Goal: Information Seeking & Learning: Learn about a topic

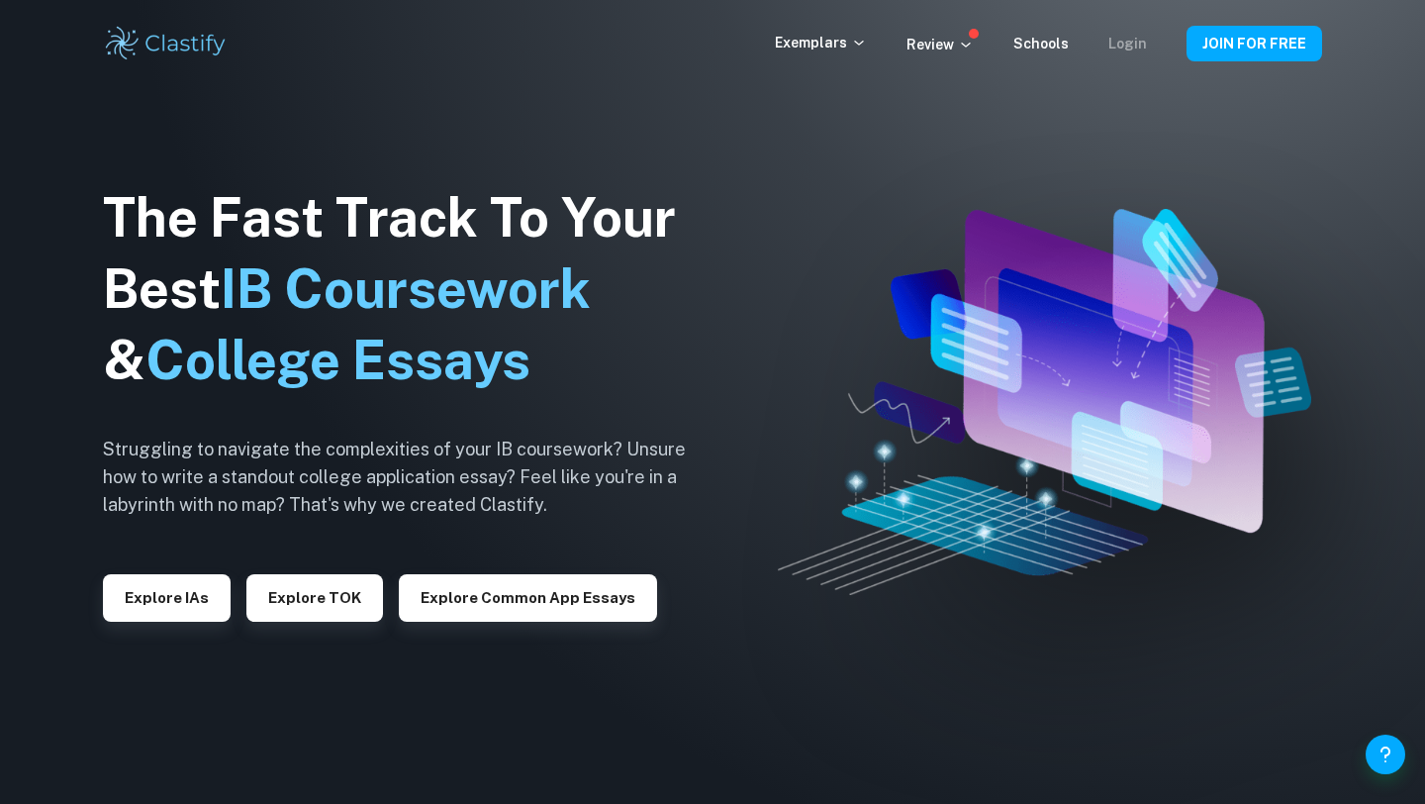
click at [1141, 43] on link "Login" at bounding box center [1128, 44] width 39 height 16
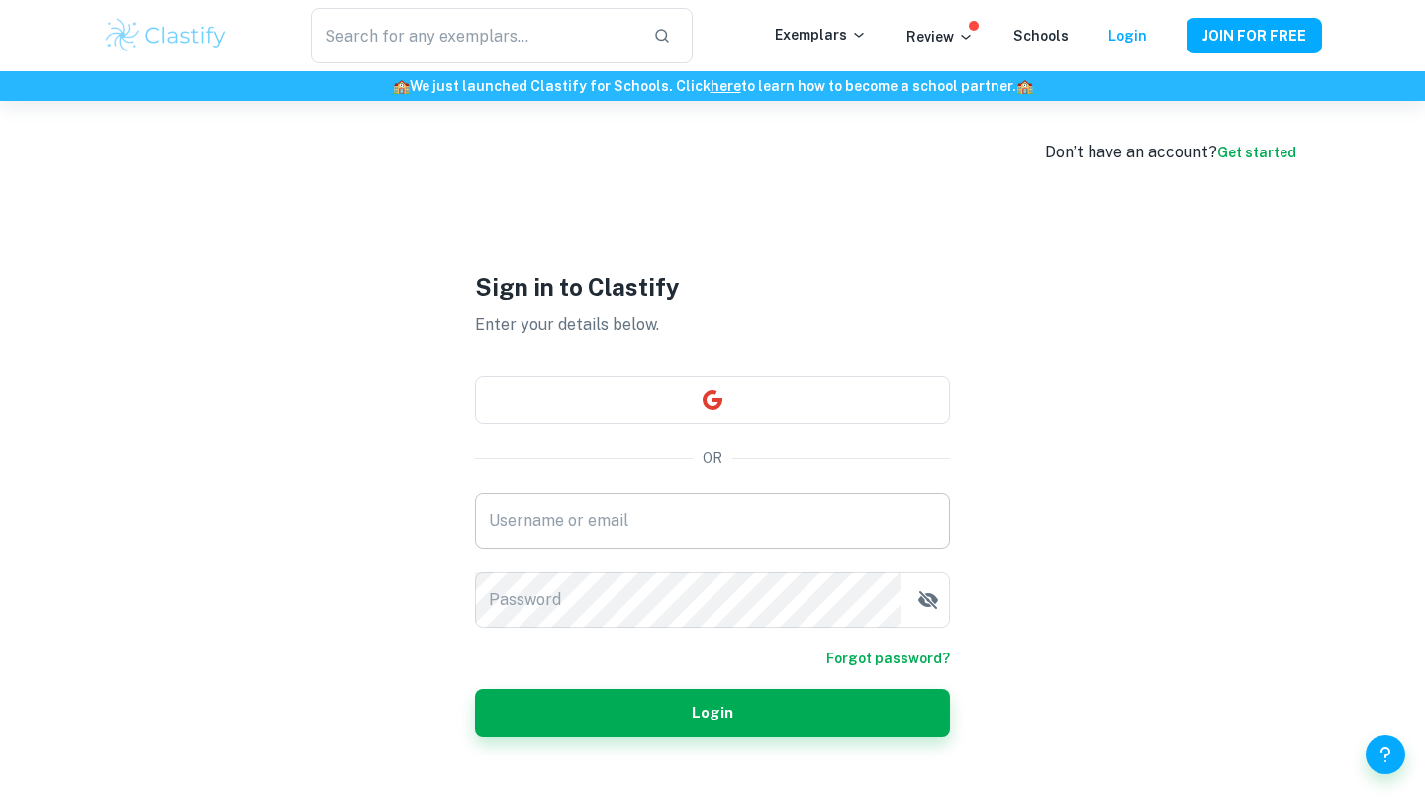
click at [702, 497] on input "Username or email" at bounding box center [712, 520] width 475 height 55
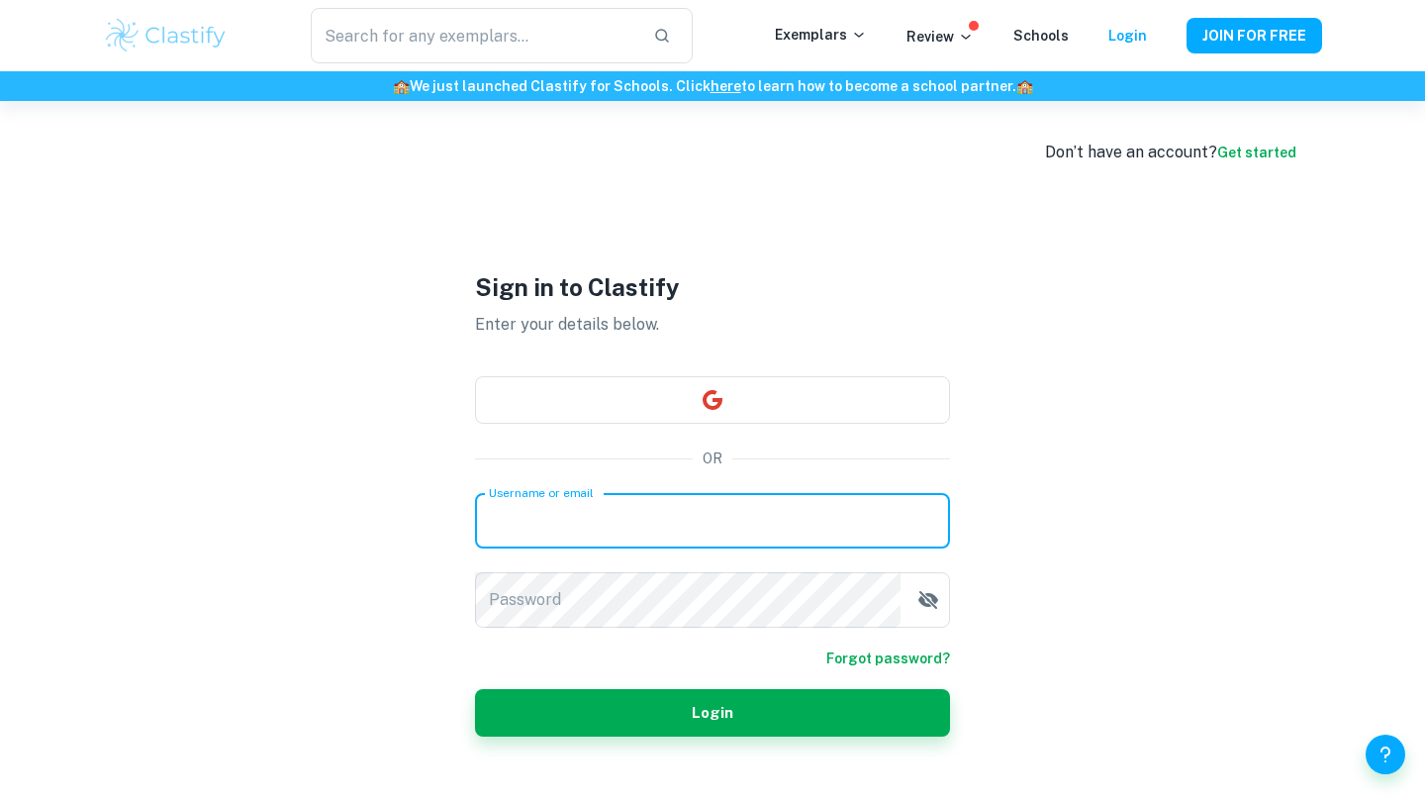
click at [702, 497] on input "Username or email" at bounding box center [712, 520] width 475 height 55
type input "[EMAIL_ADDRESS][DOMAIN_NAME]"
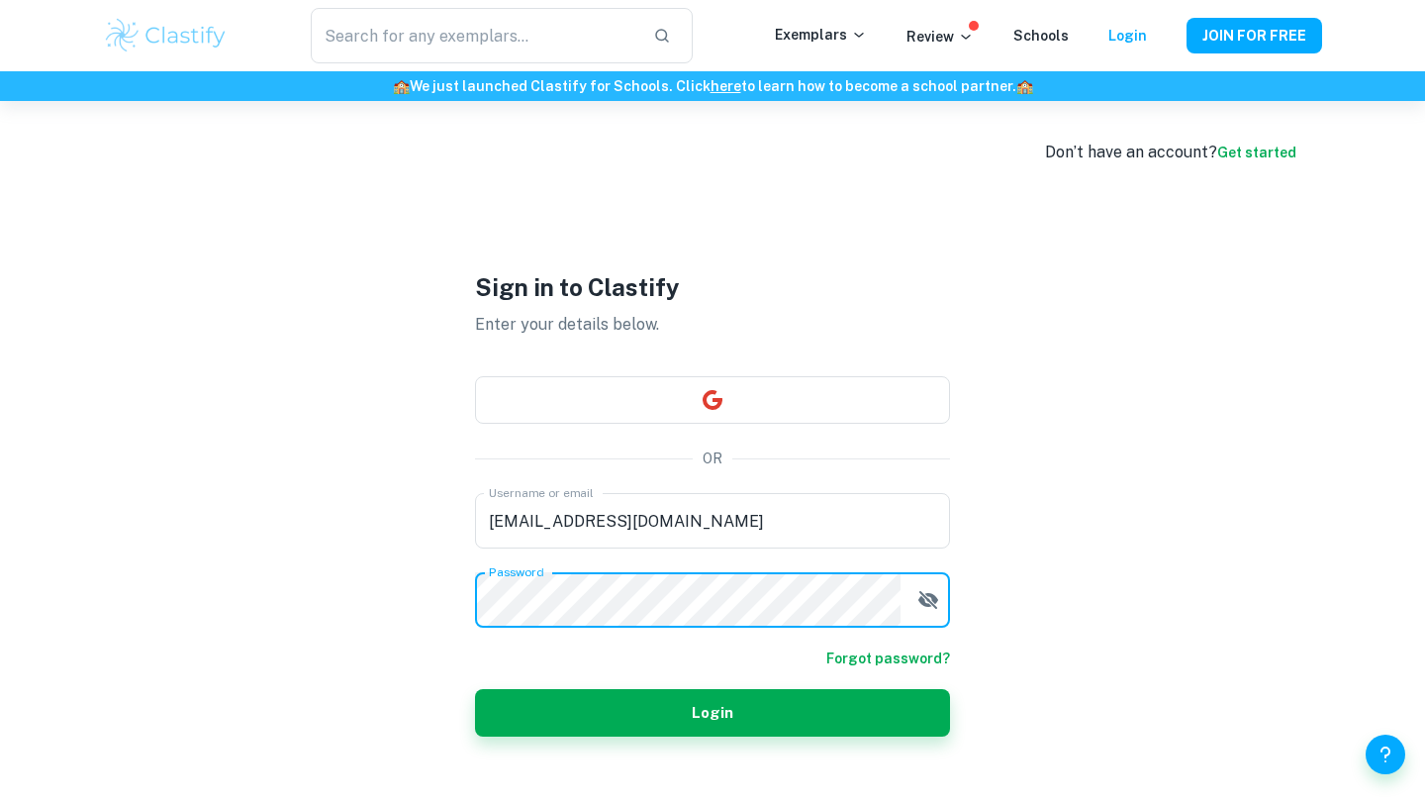
click at [668, 684] on form "Username or email [EMAIL_ADDRESS][DOMAIN_NAME] Username or email Password Passw…" at bounding box center [712, 615] width 475 height 244
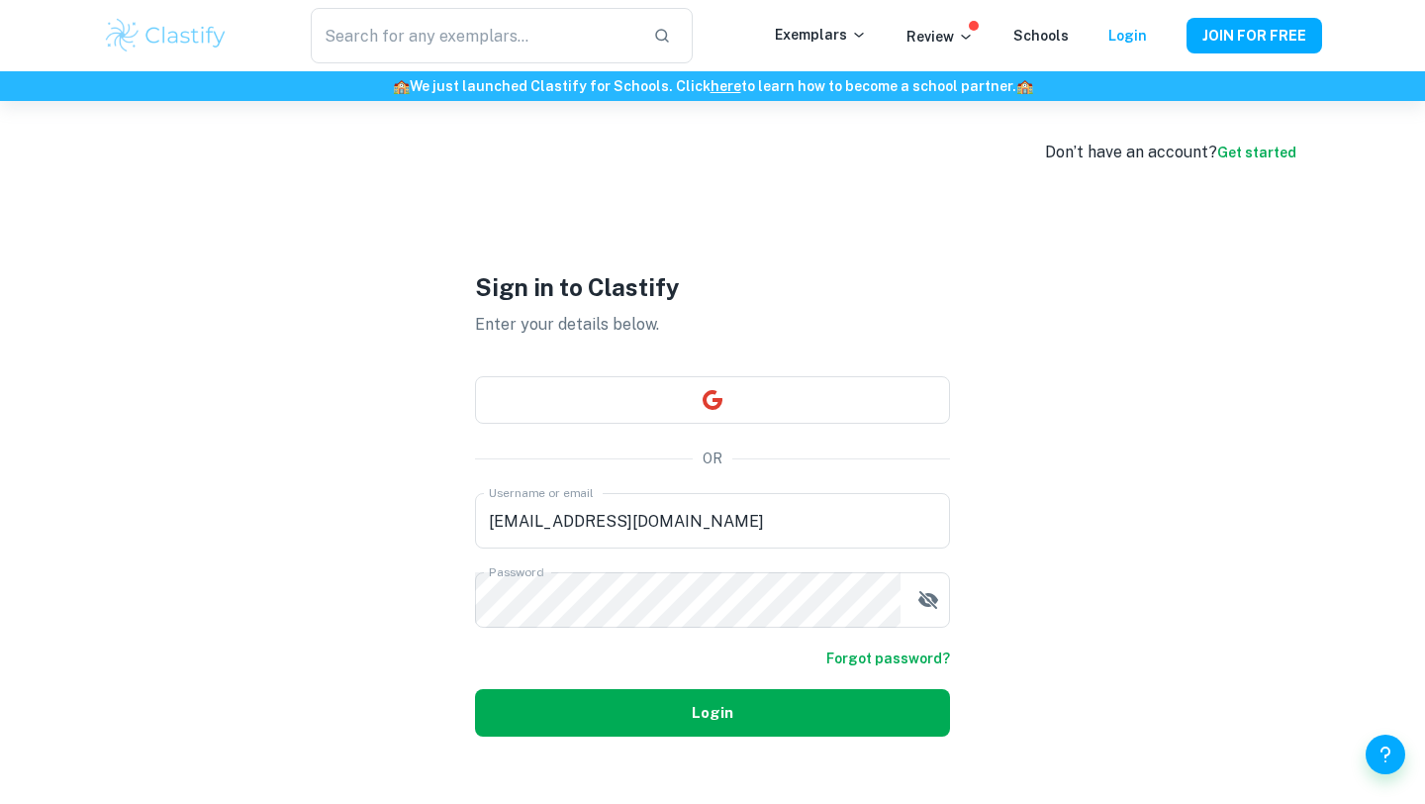
click at [669, 709] on button "Login" at bounding box center [712, 713] width 475 height 48
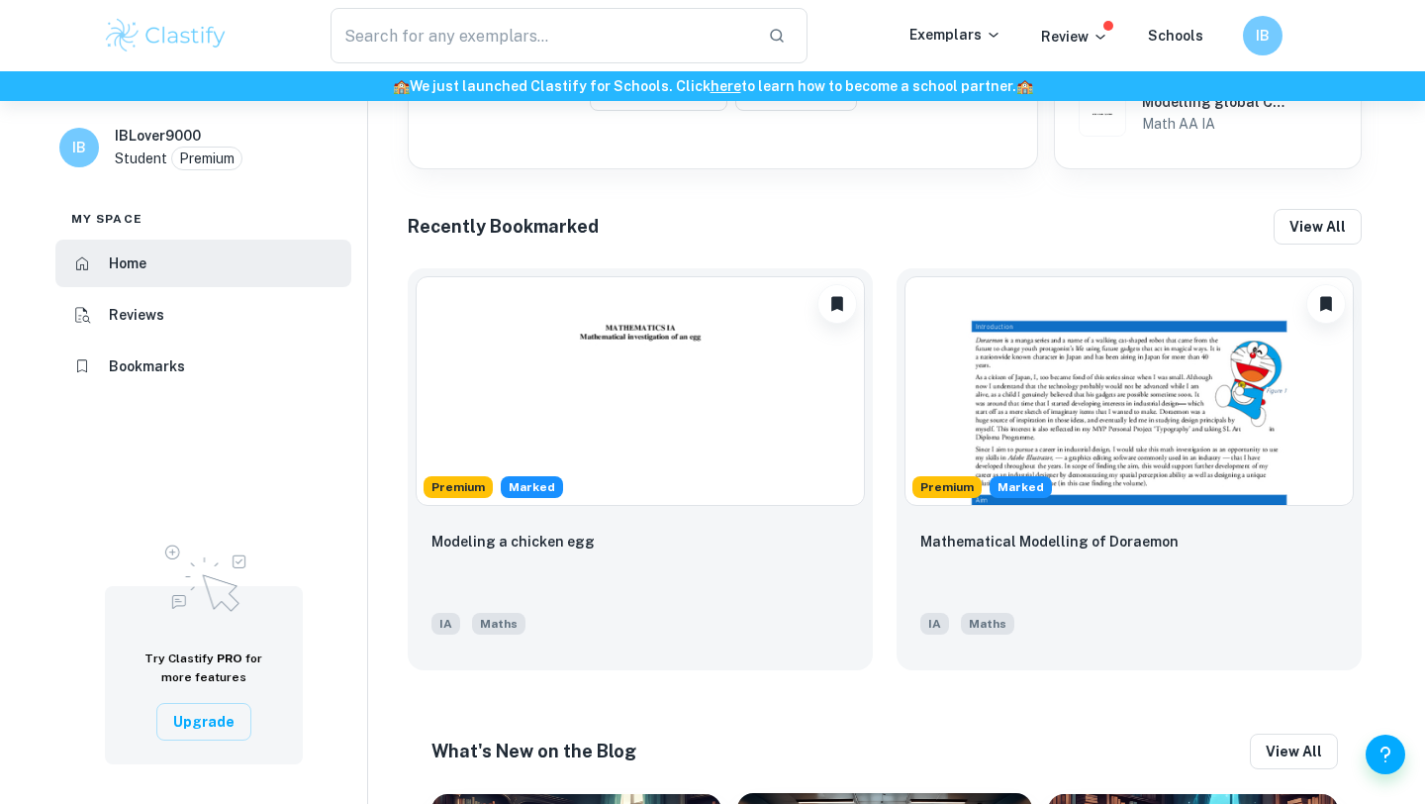
scroll to position [810, 0]
click at [498, 47] on input "text" at bounding box center [542, 35] width 422 height 55
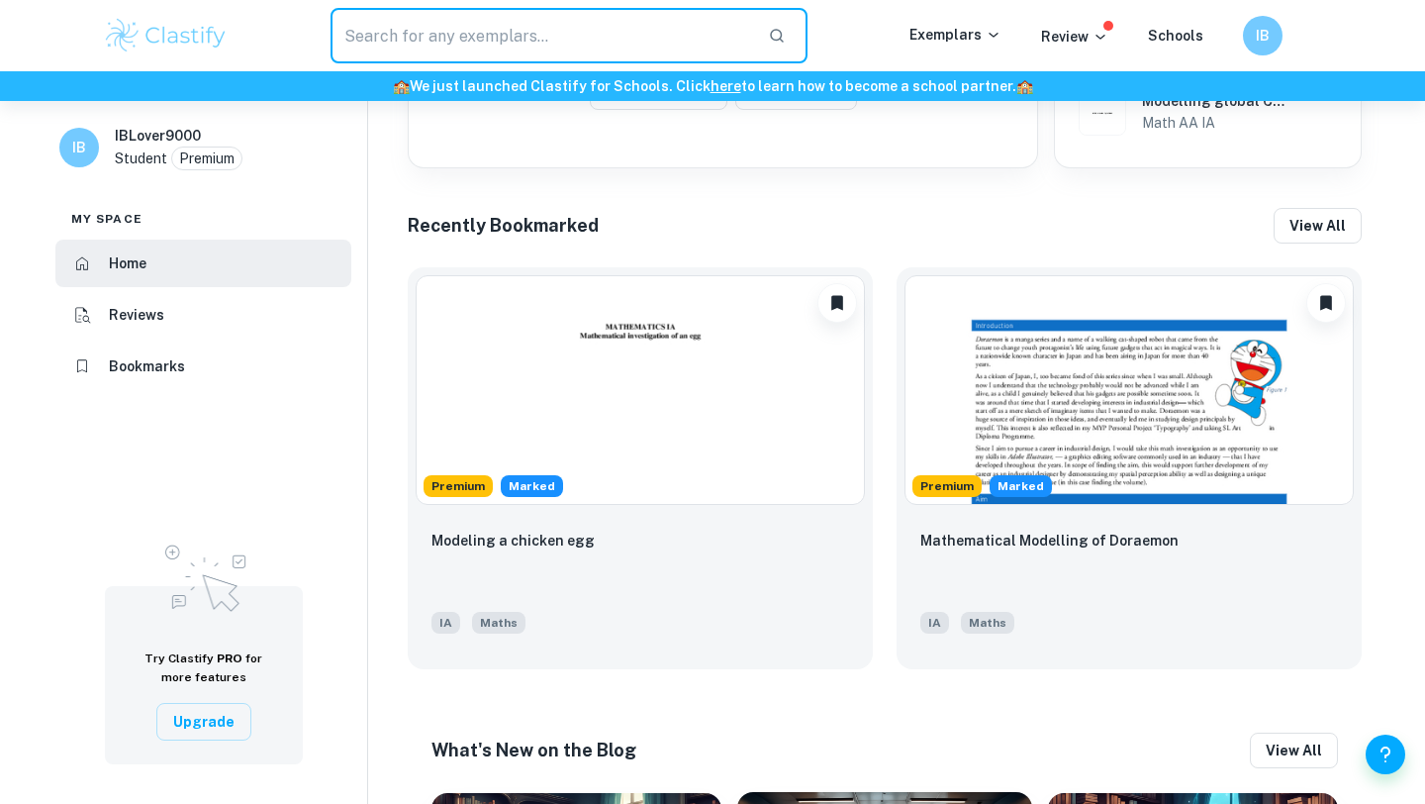
click at [479, 35] on input "text" at bounding box center [542, 35] width 422 height 55
type input "t"
type input "stardew valley"
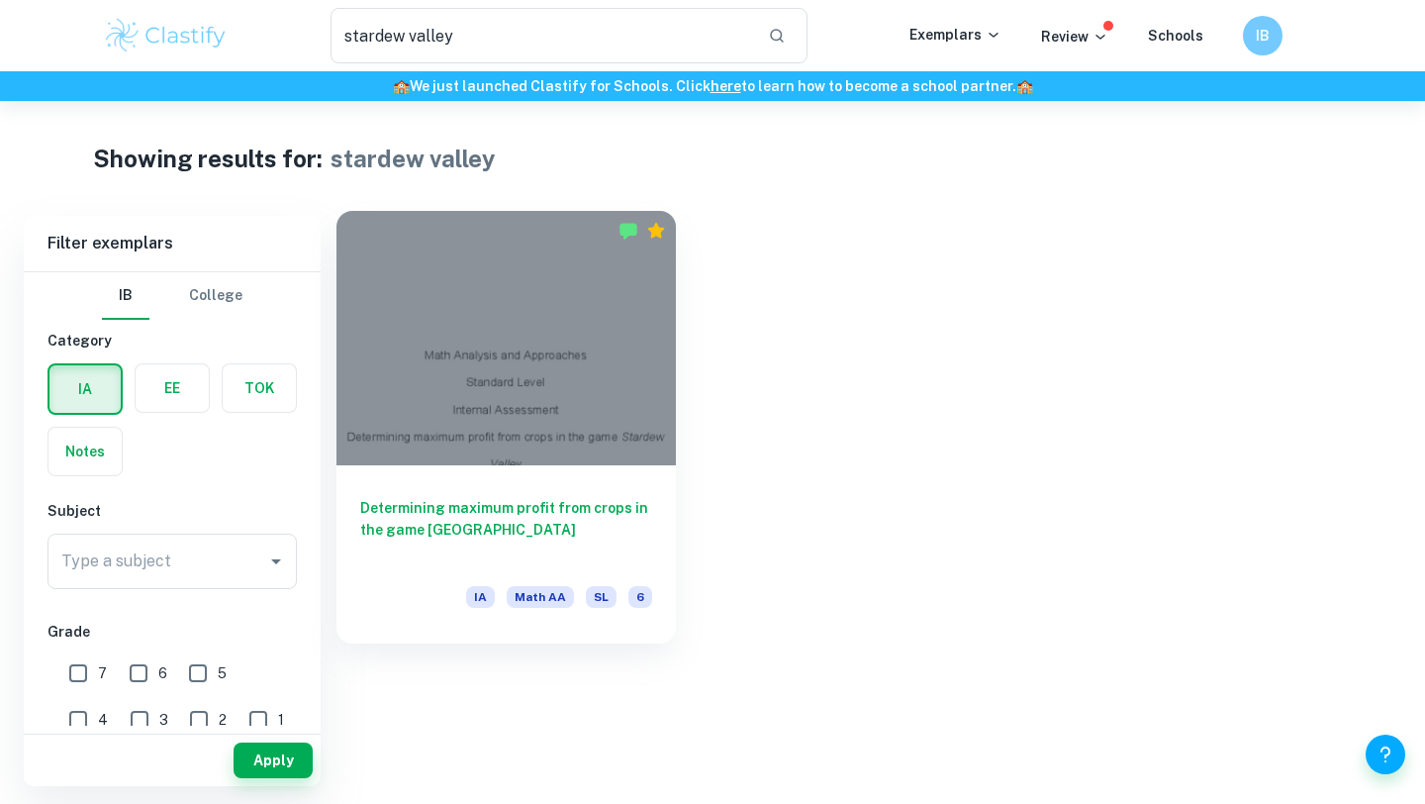
click at [467, 511] on h6 "Determining maximum profit from crops in the game [GEOGRAPHIC_DATA]" at bounding box center [506, 529] width 292 height 65
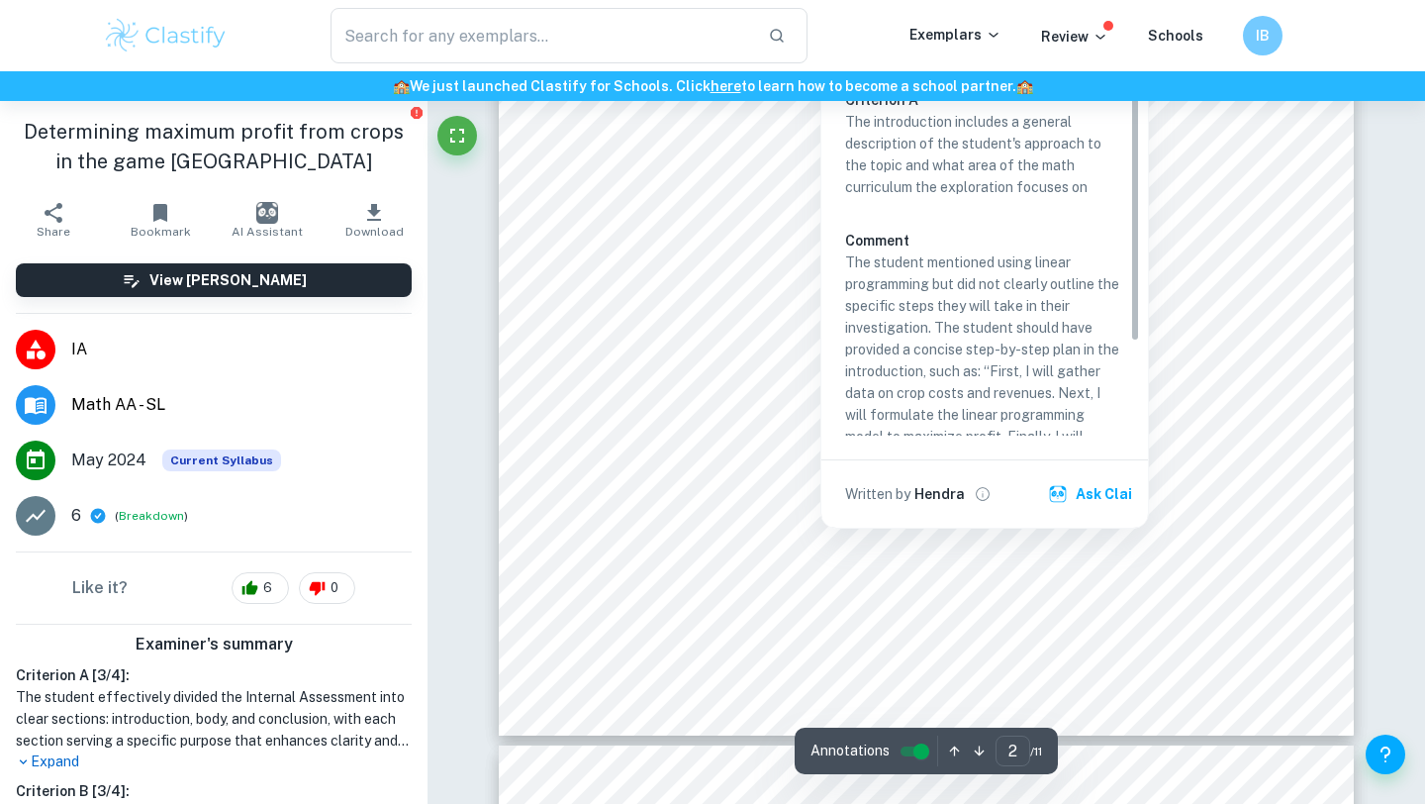
scroll to position [1768, 0]
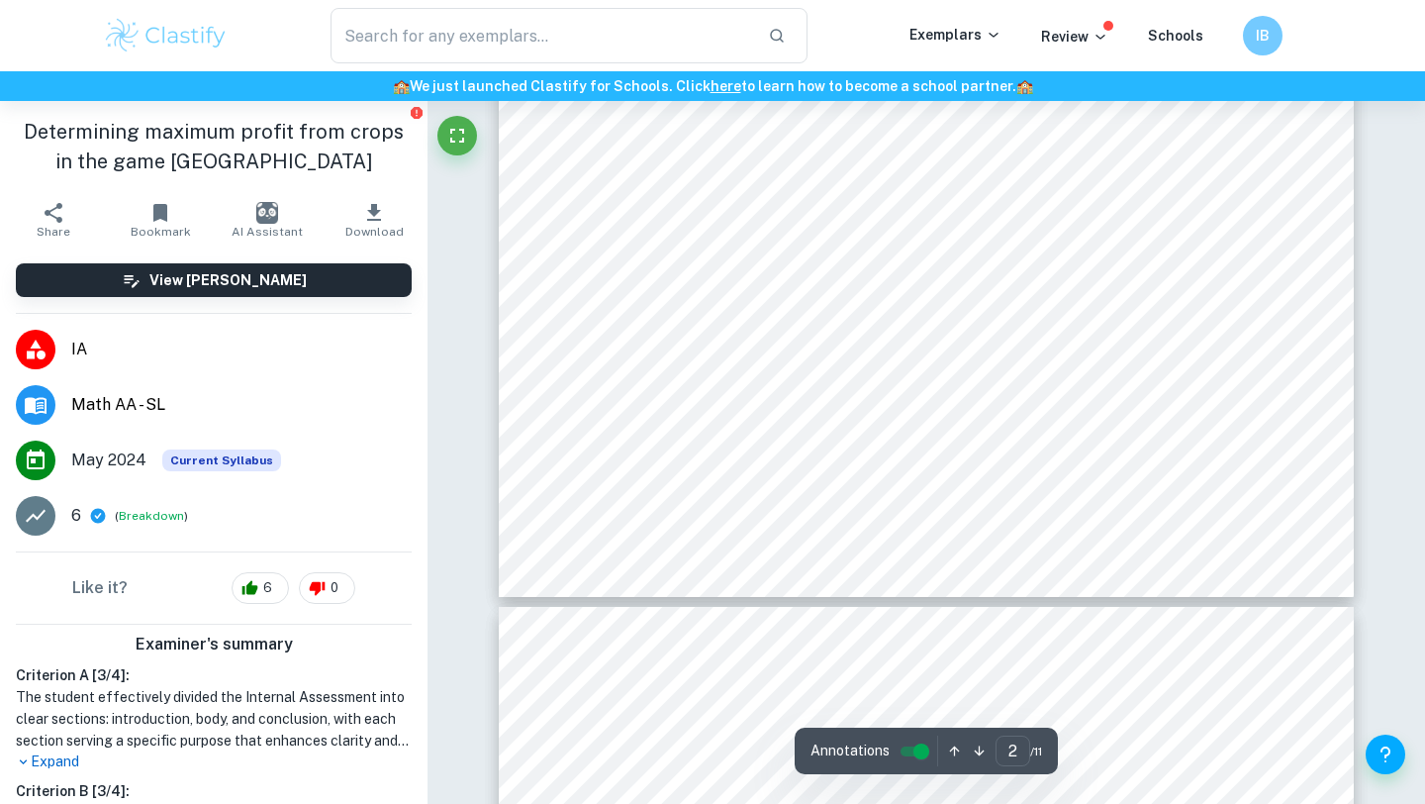
type input "3"
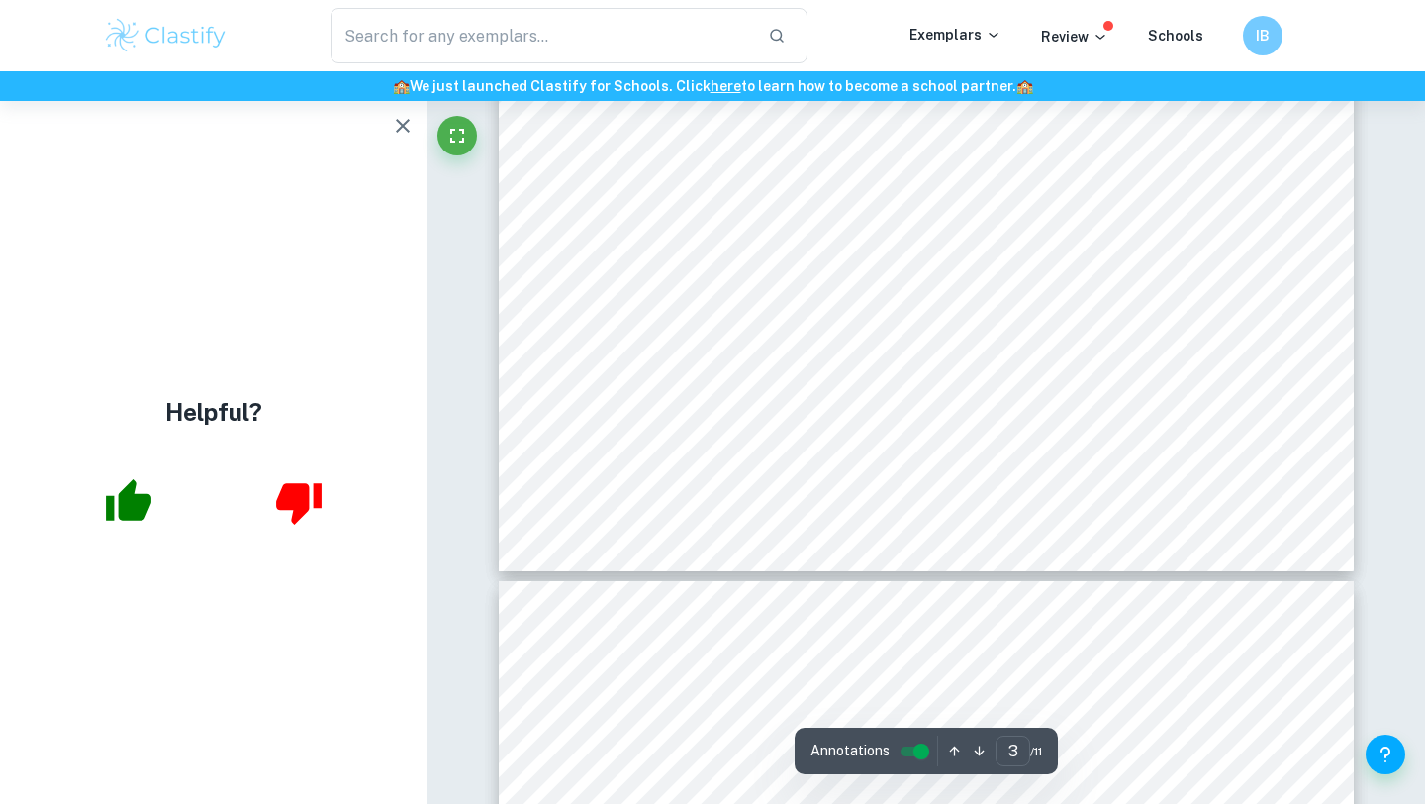
scroll to position [3154, 0]
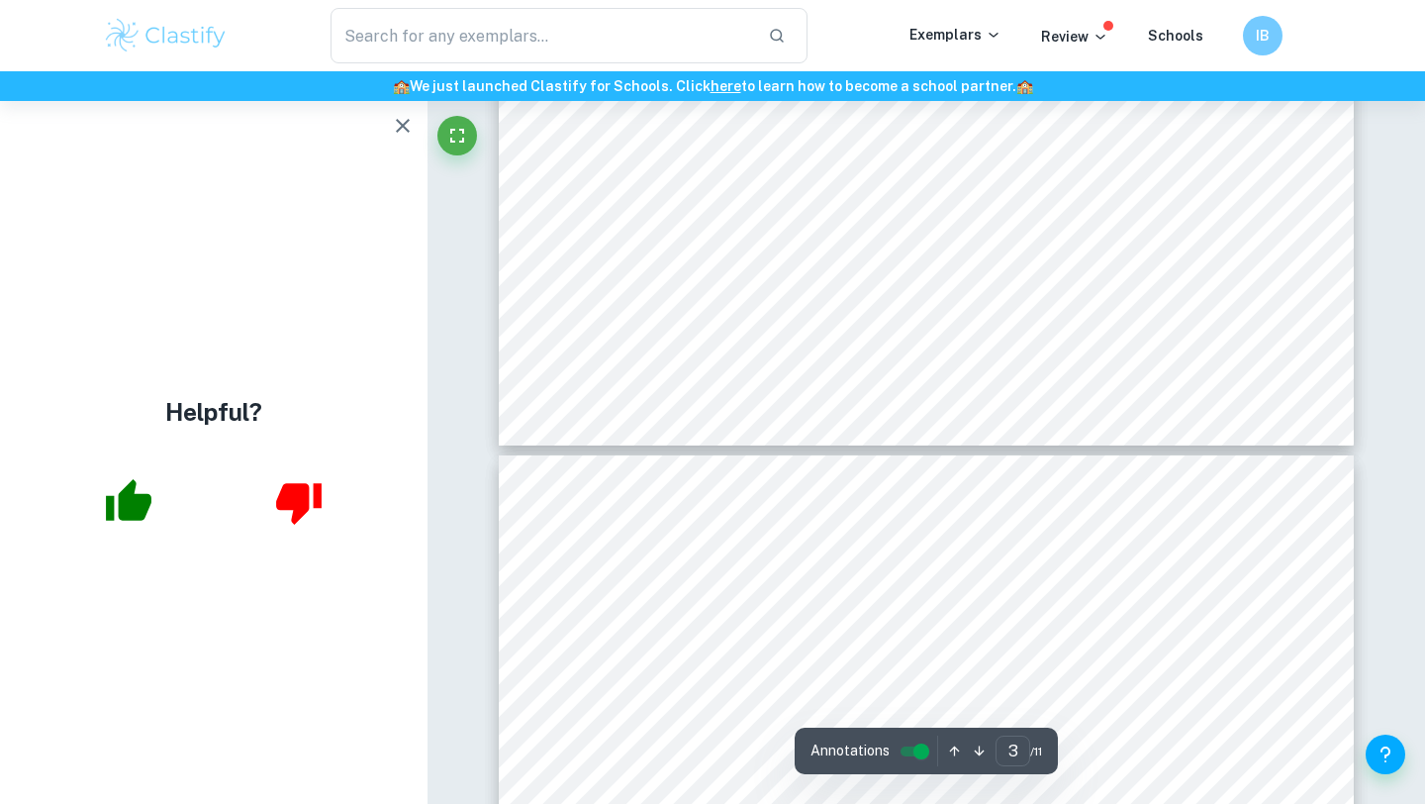
click at [405, 133] on icon "button" at bounding box center [403, 126] width 24 height 24
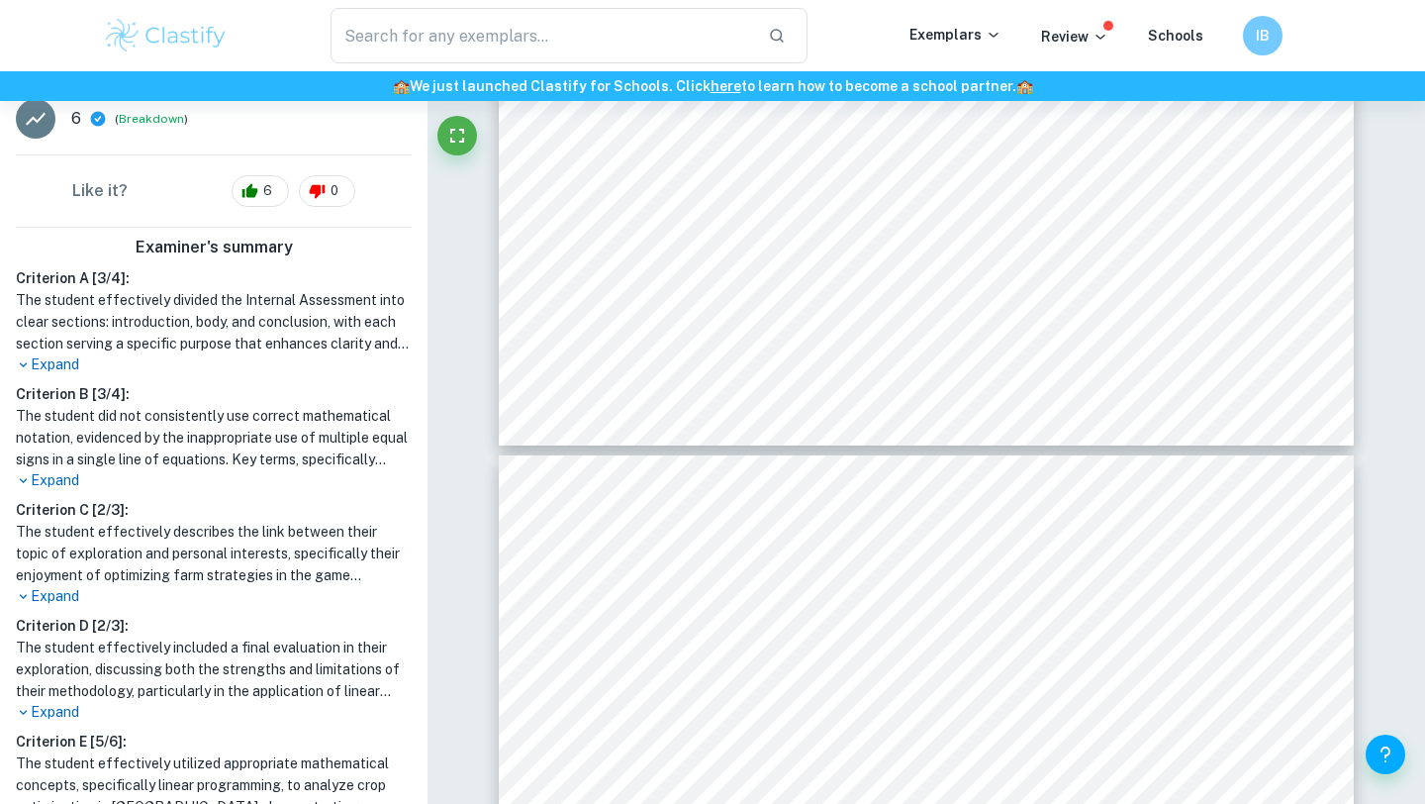
scroll to position [485, 0]
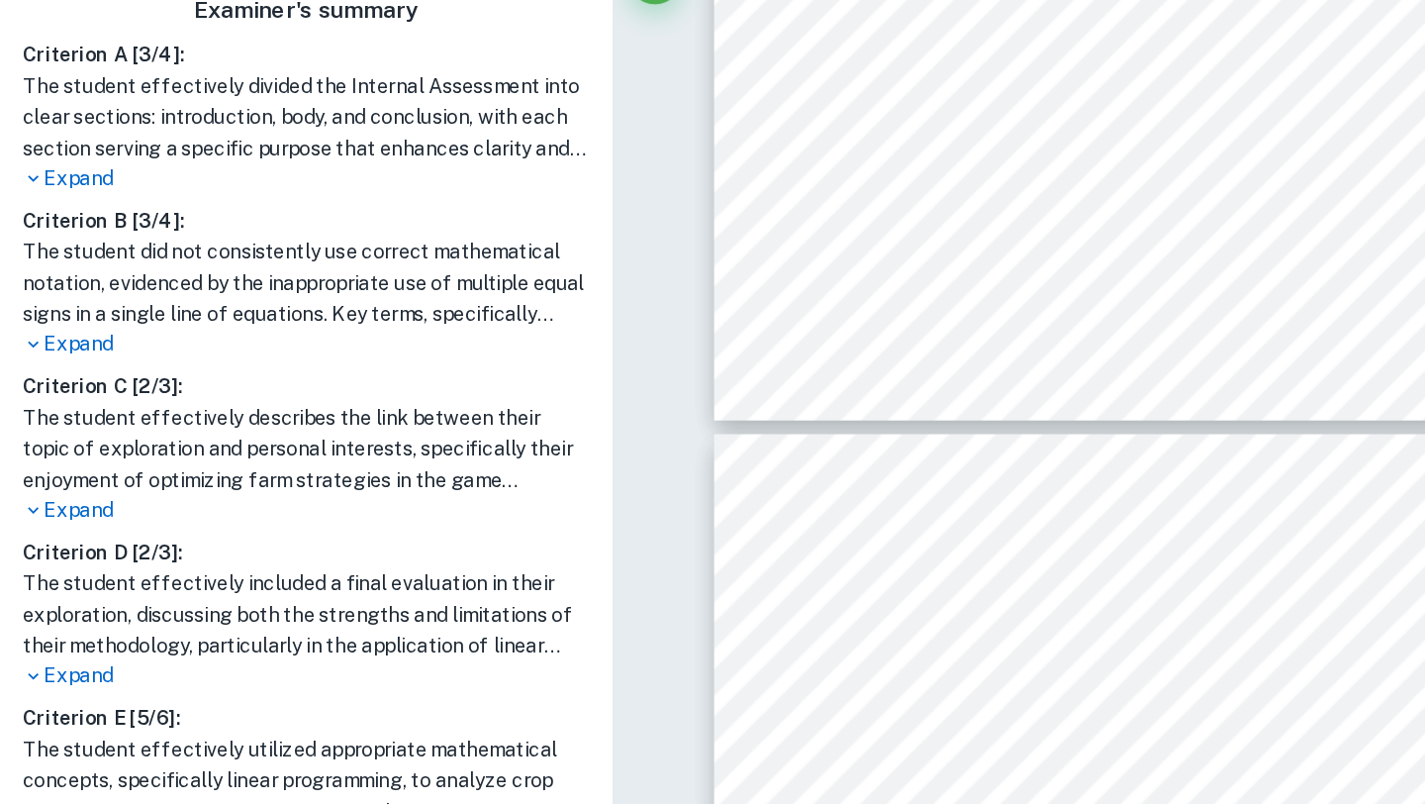
click at [70, 392] on p "Expand" at bounding box center [214, 392] width 396 height 21
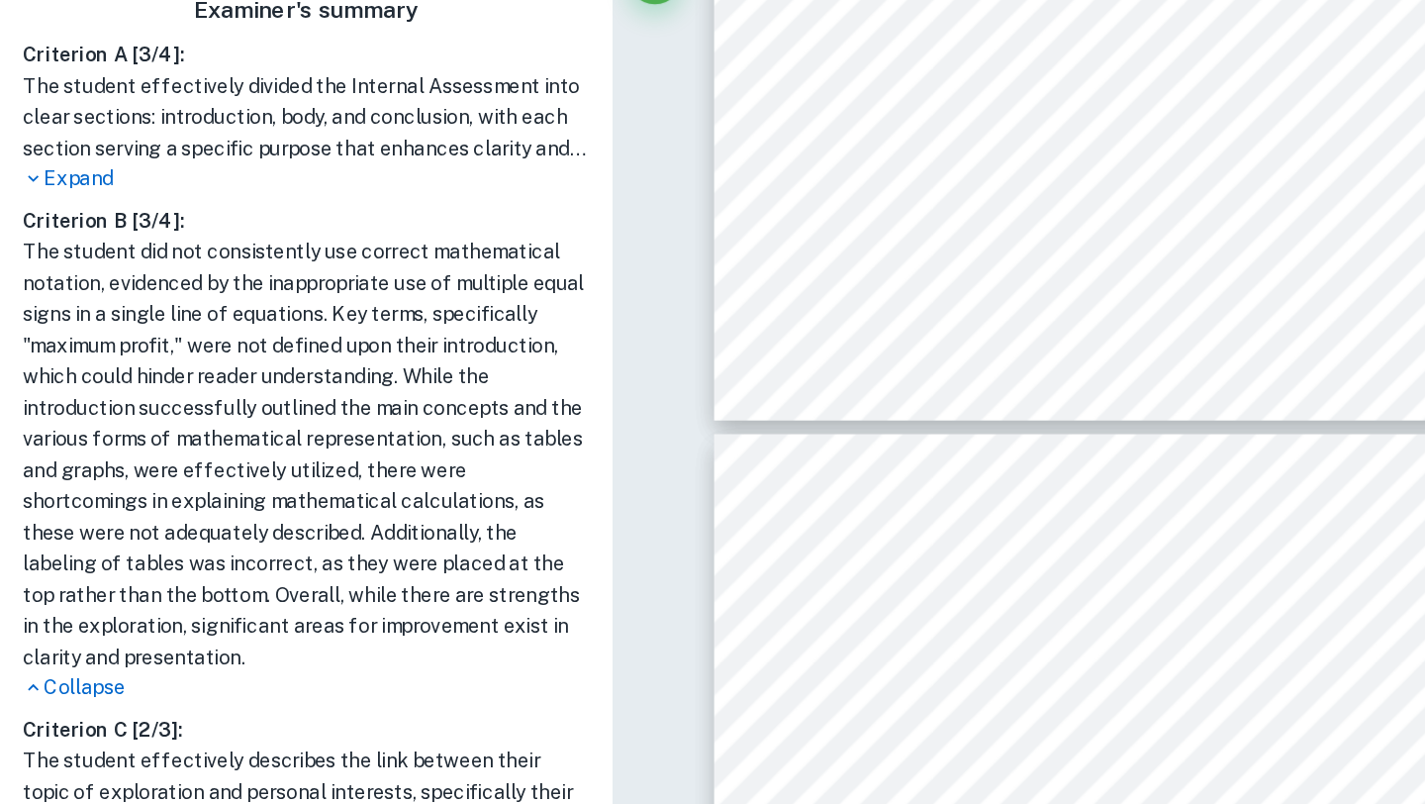
click at [65, 269] on p "Expand" at bounding box center [214, 276] width 396 height 21
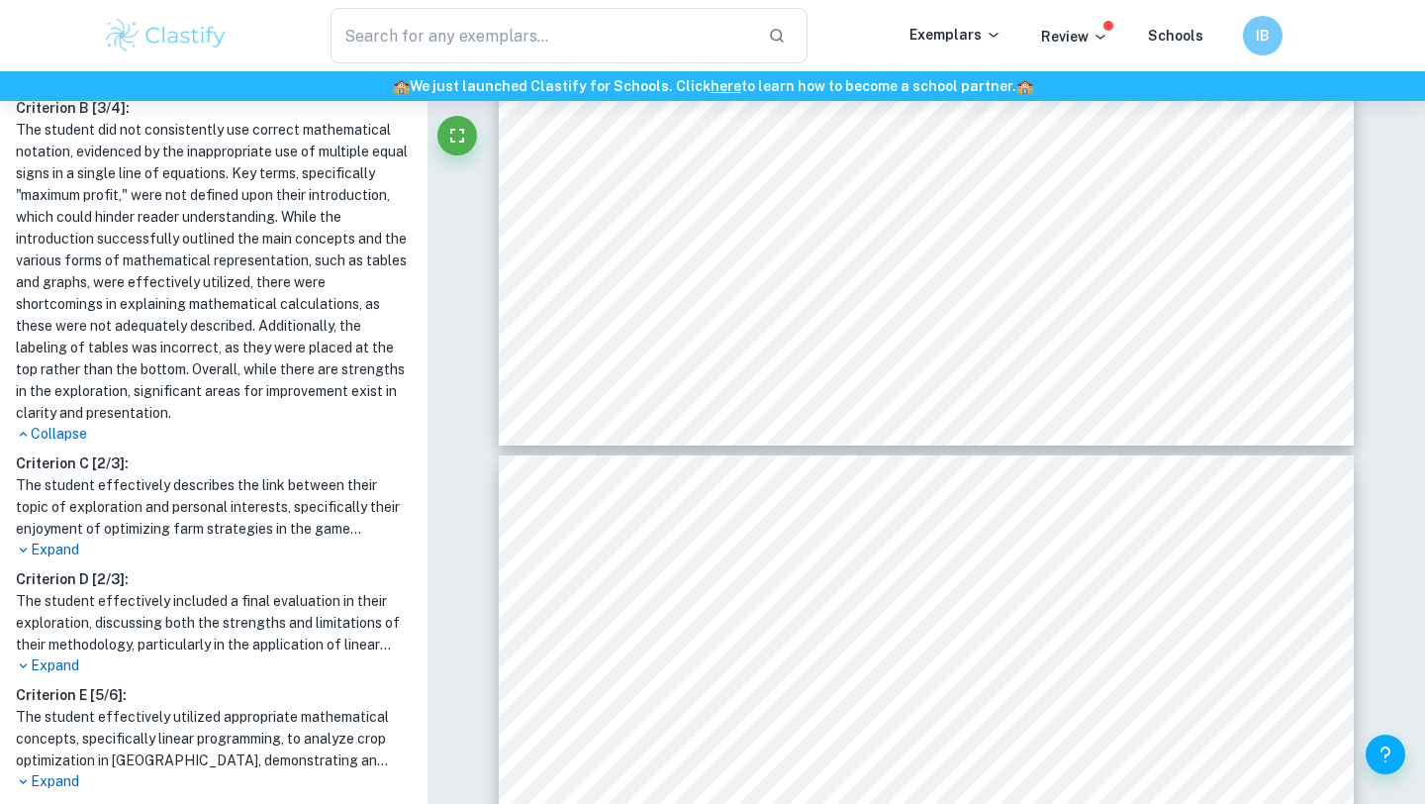
scroll to position [942, 0]
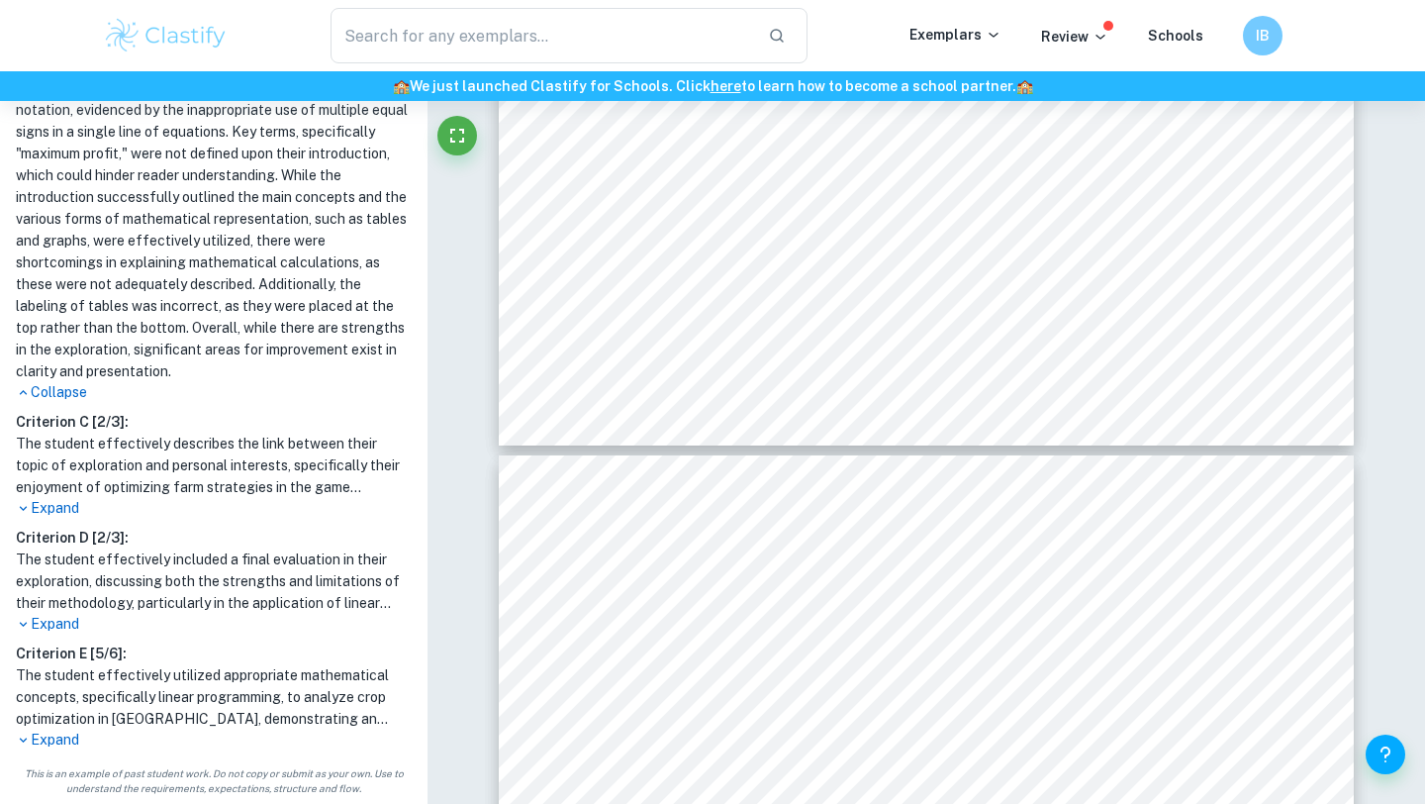
click at [73, 513] on p "Expand" at bounding box center [214, 508] width 396 height 21
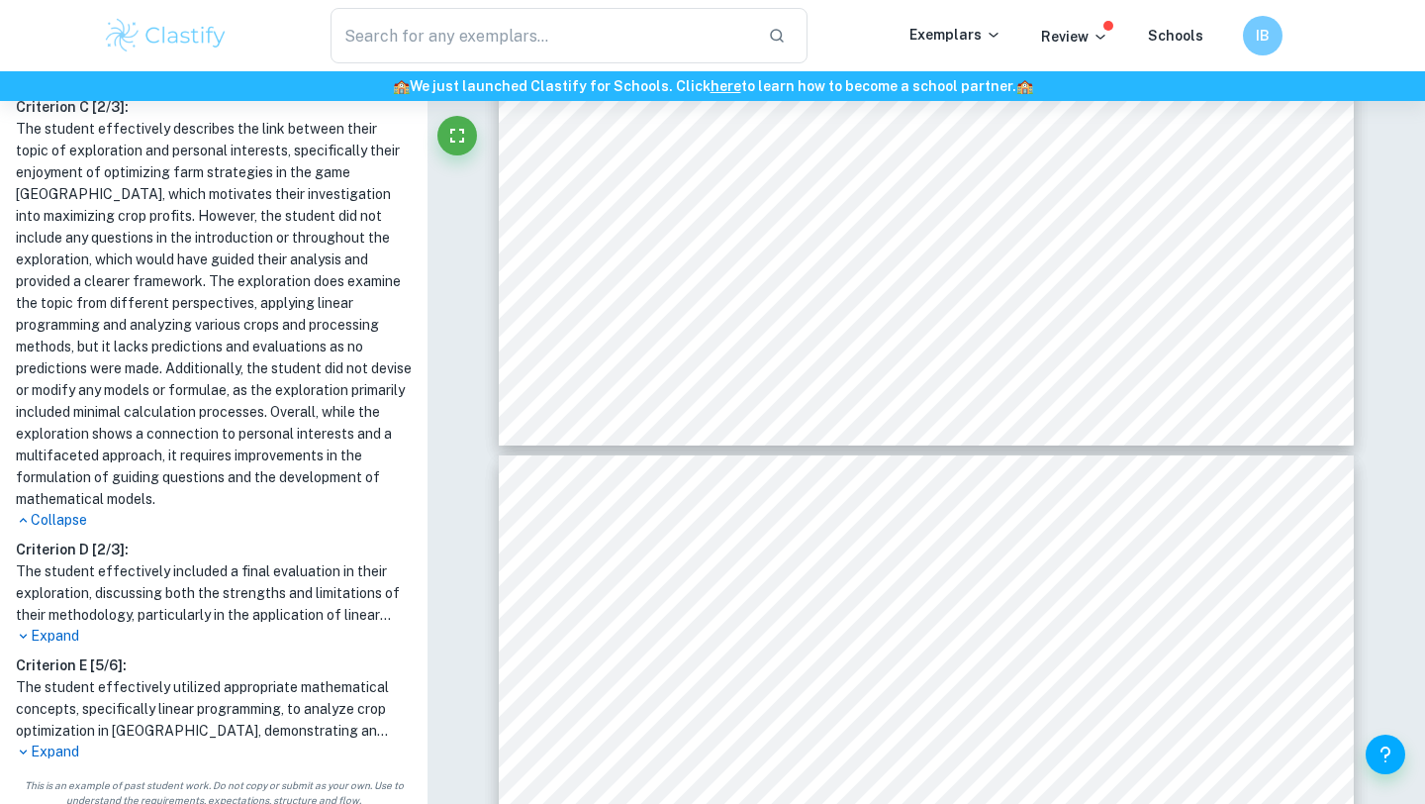
scroll to position [1269, 0]
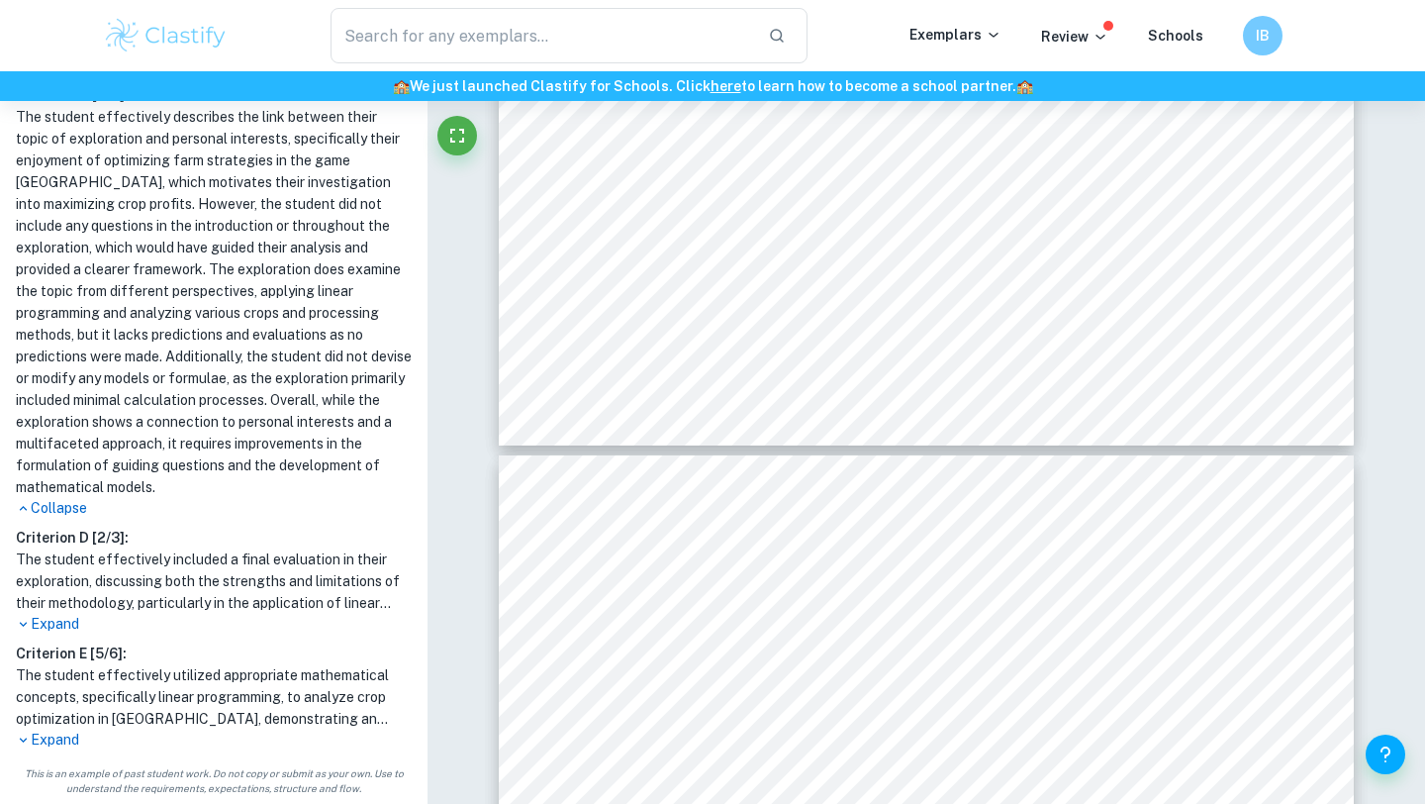
click at [49, 614] on p "Expand" at bounding box center [214, 624] width 396 height 21
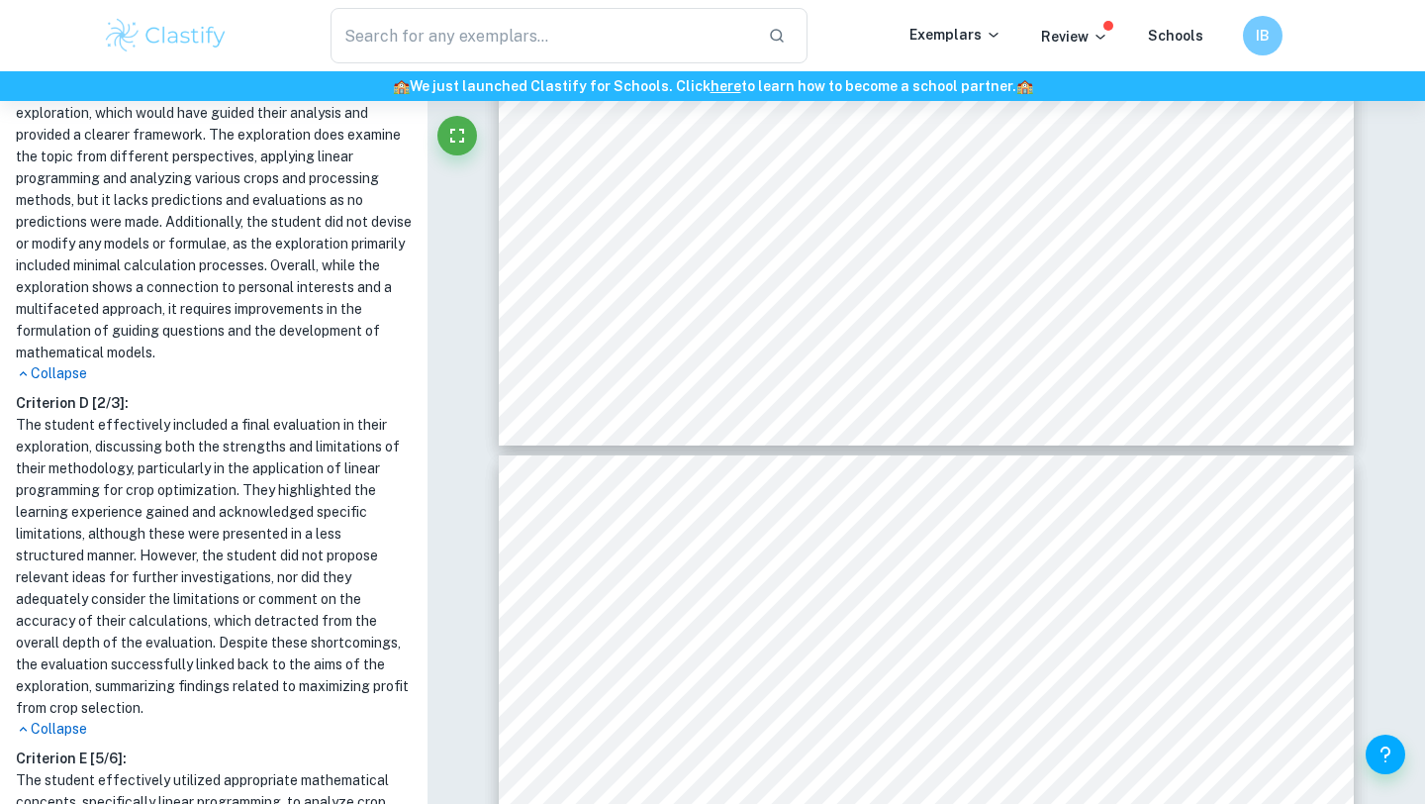
scroll to position [1509, 0]
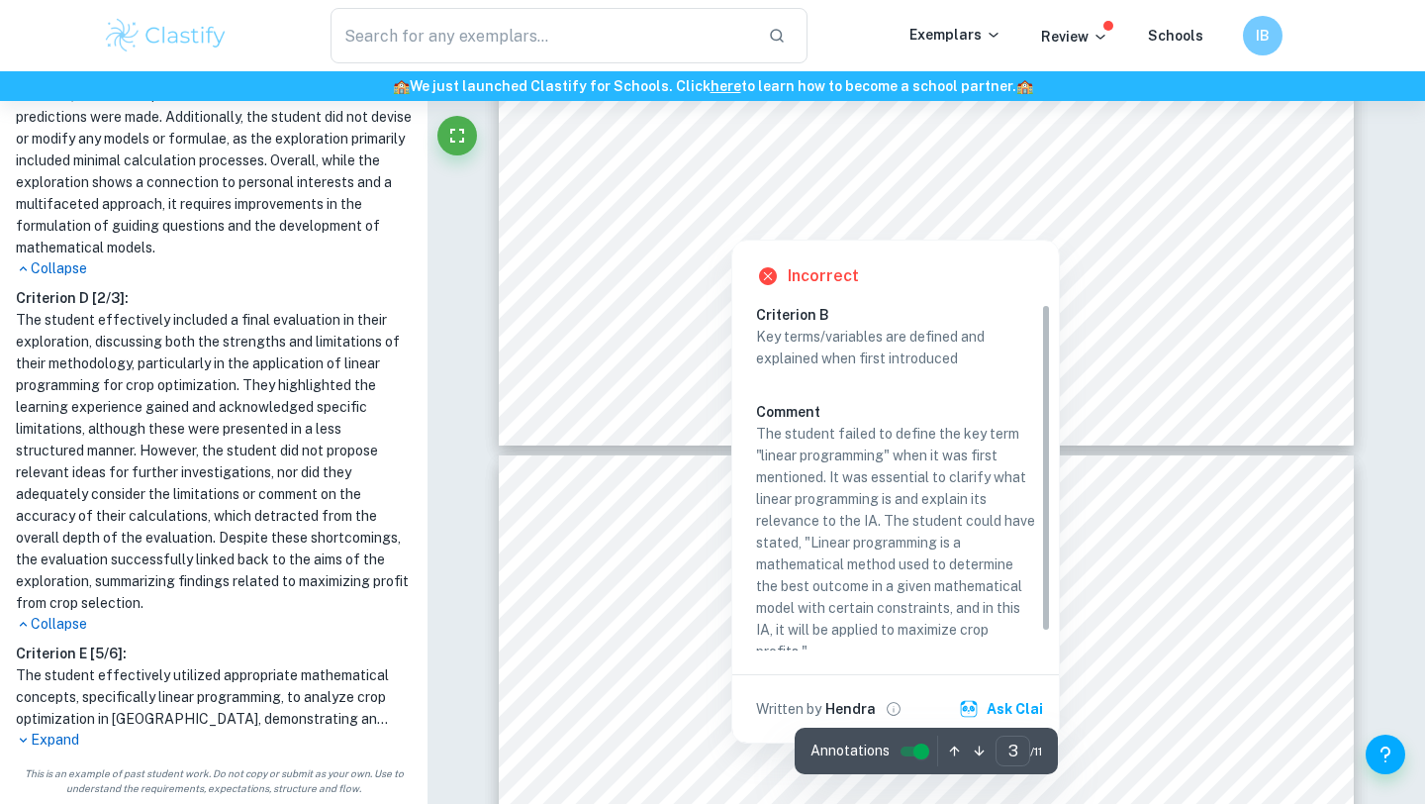
click at [678, 225] on div at bounding box center [731, 224] width 115 height 21
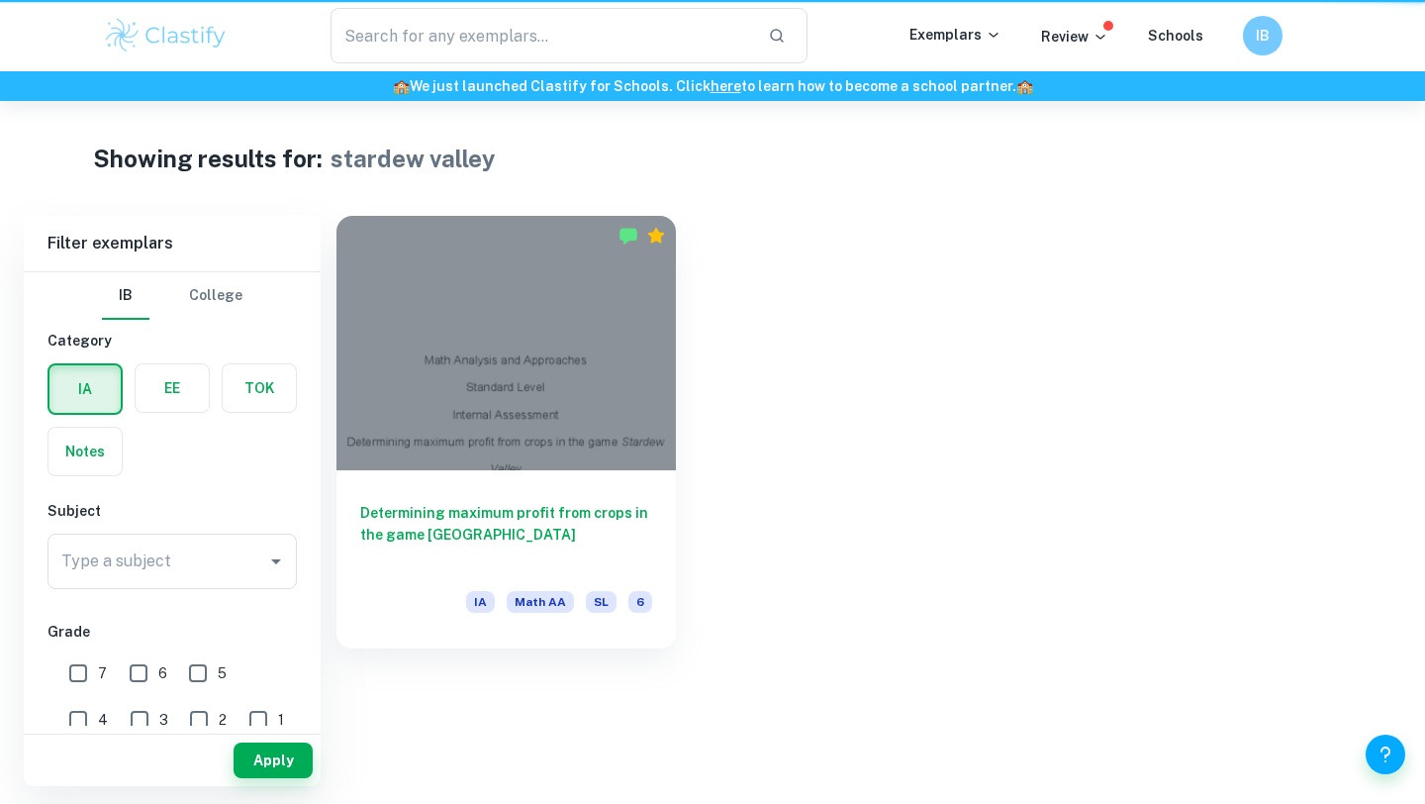
type input "stardew valley"
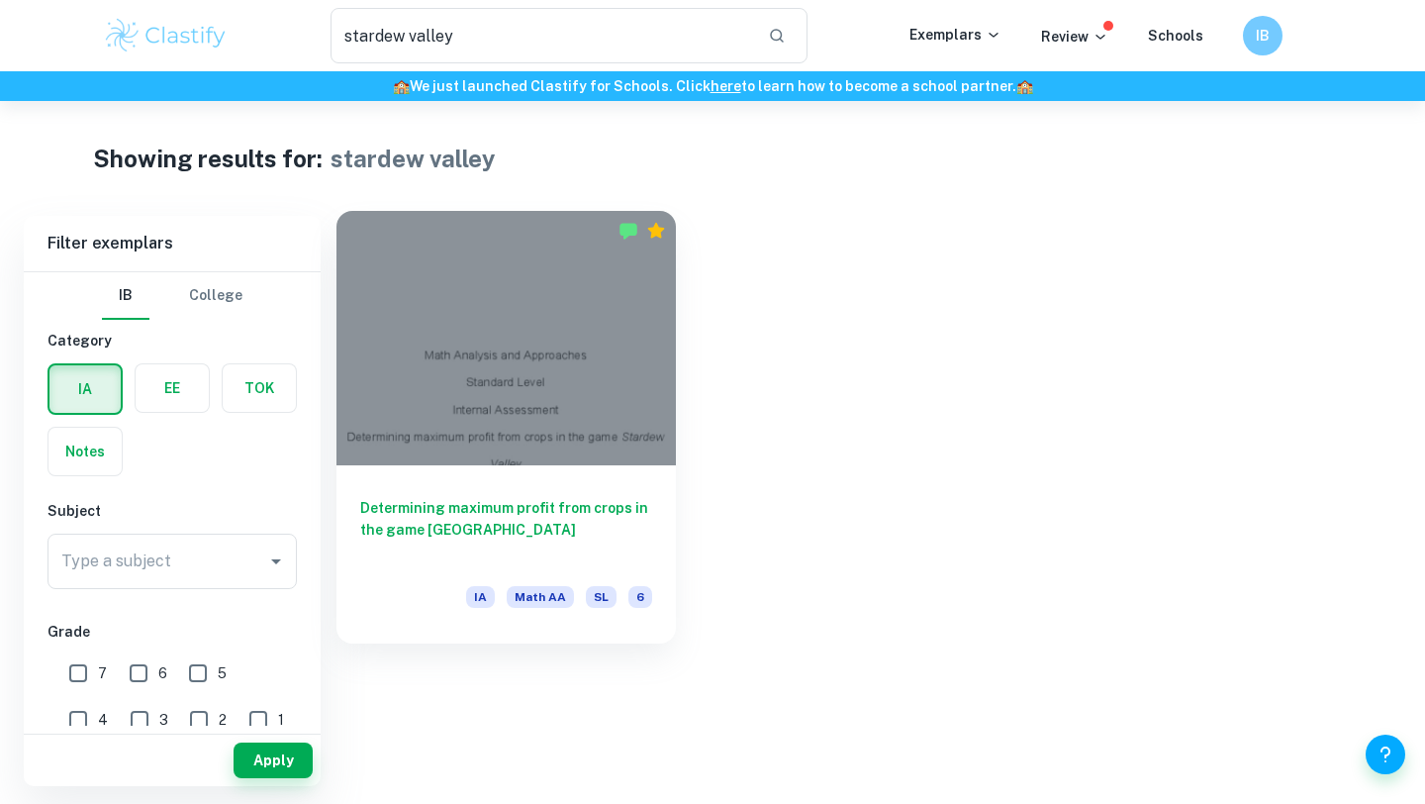
click at [557, 346] on div at bounding box center [507, 338] width 340 height 254
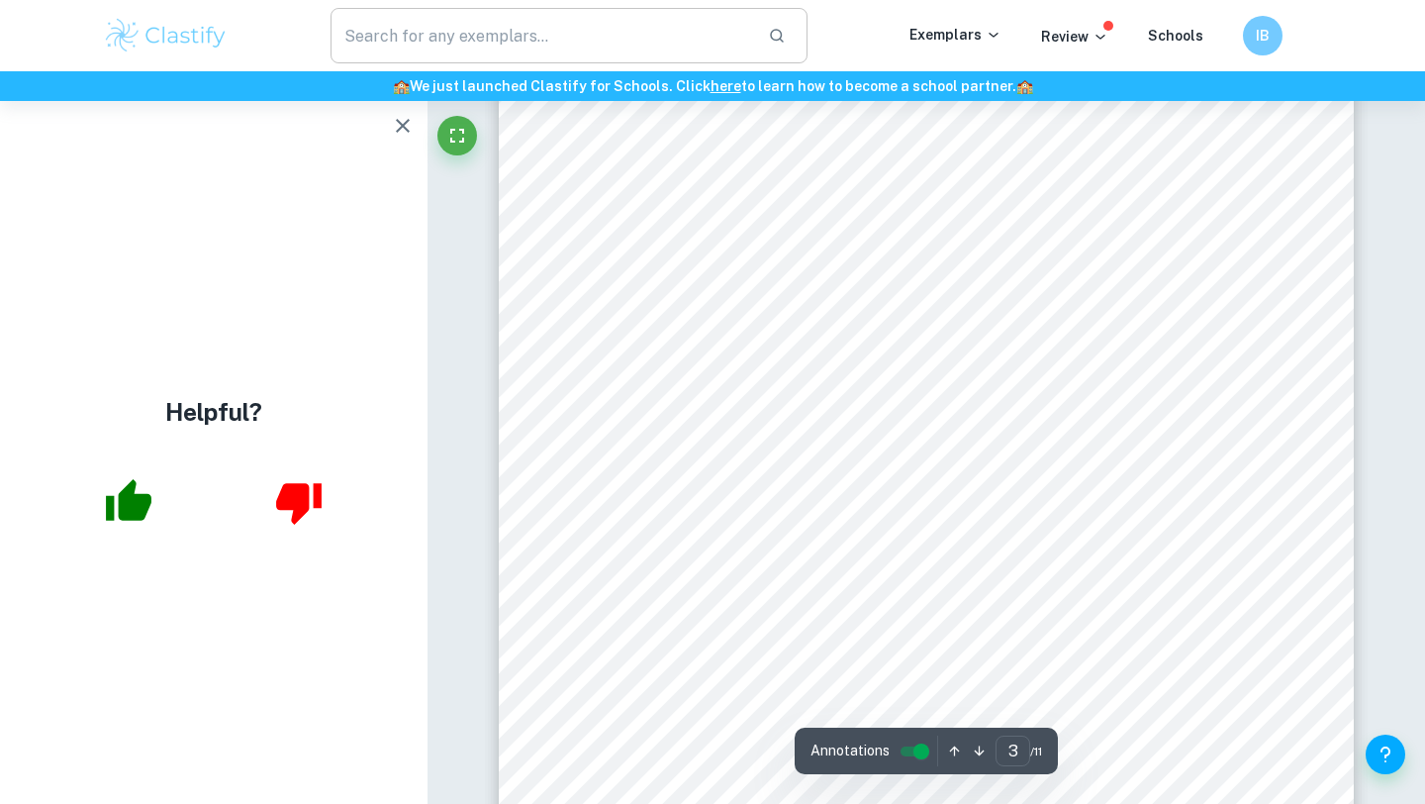
scroll to position [2050, 0]
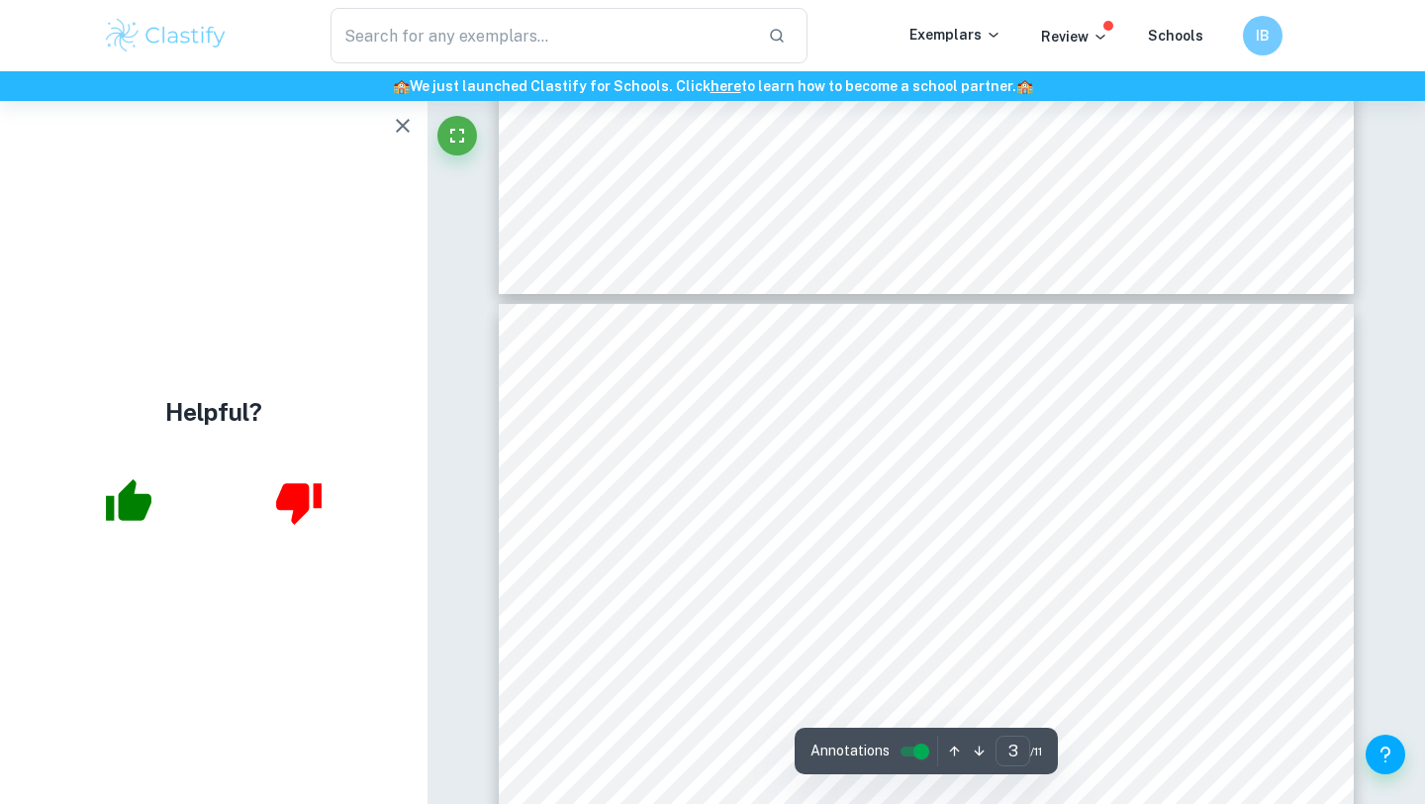
click at [406, 120] on icon "button" at bounding box center [403, 126] width 24 height 24
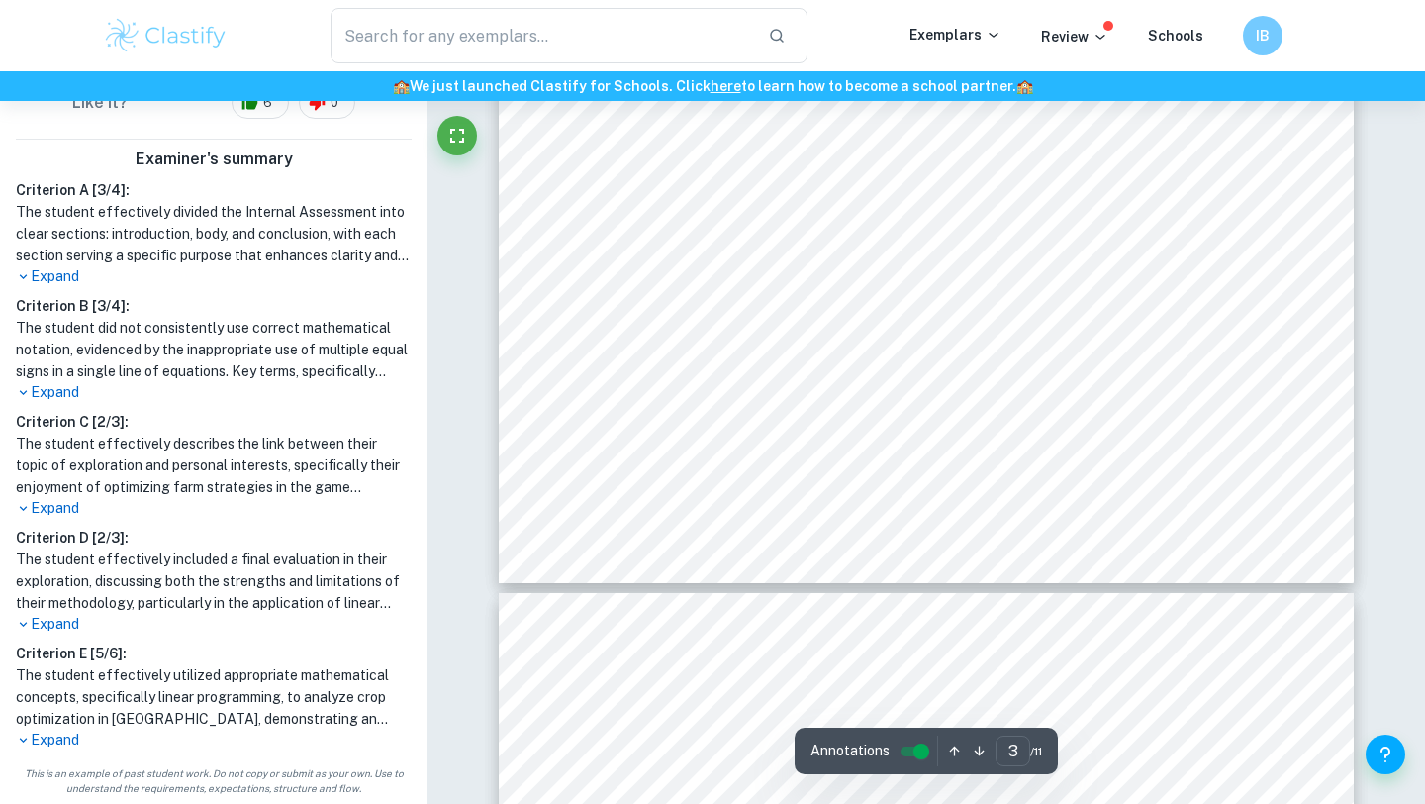
scroll to position [3018, 0]
click at [872, 389] on div "* The blueberry crop produces 3 blueberries for each one crop so while the sell…" at bounding box center [926, 27] width 855 height 1107
click at [891, 251] on div "ÿÿþ ÿþ þþ ÿ = 250 × × 2 12 ÿÿþ ÿþ þþ ÿ = 41. 7 Because mo…" at bounding box center [926, 564] width 855 height 1107
click at [897, 311] on div "ÿÿþ ÿþ þþ ÿ = 250 × × 2 12 ÿÿþ ÿþ þþ ÿ = 41. 7 Because mo…" at bounding box center [926, 564] width 855 height 1107
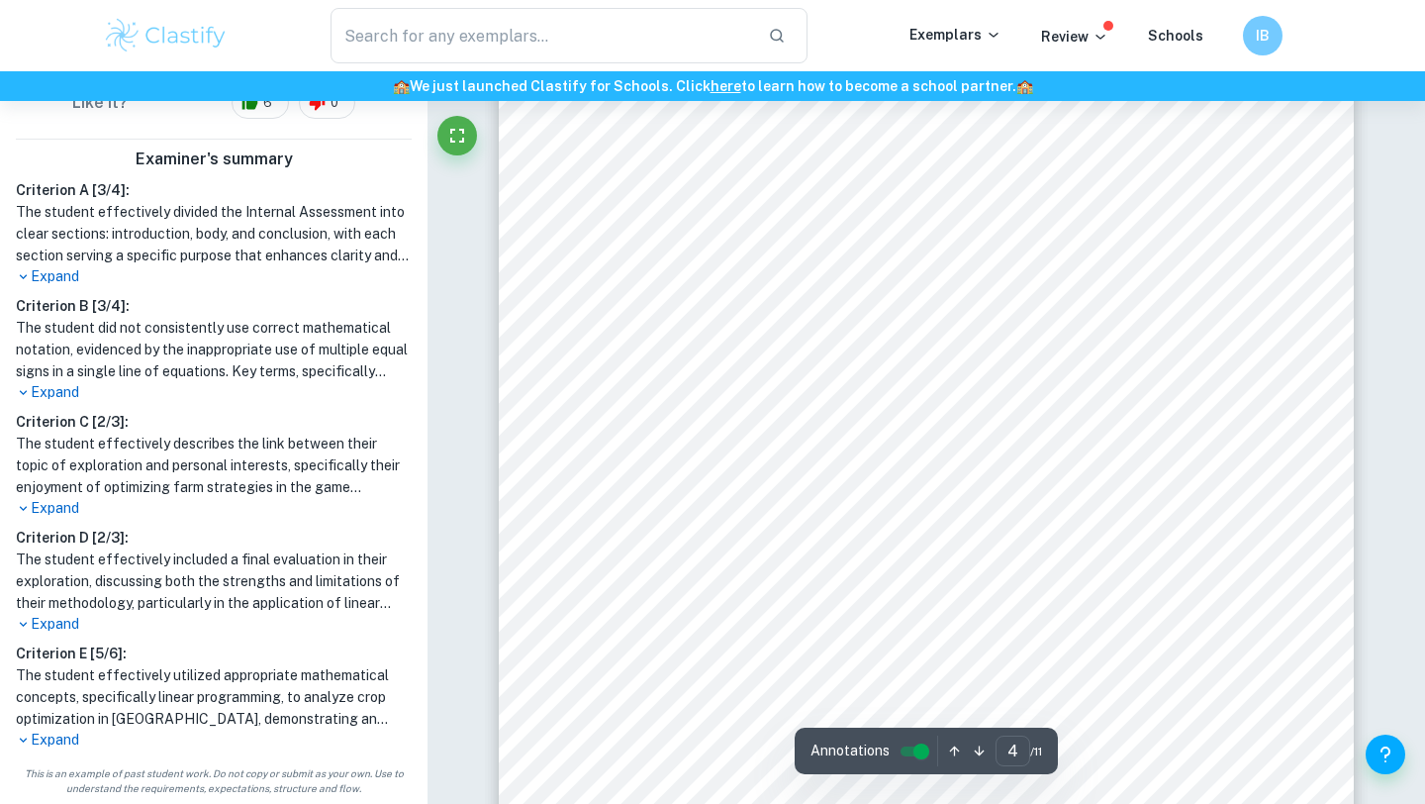
click at [891, 337] on span "ÿÿþ  " at bounding box center [948, 339] width 267 height 18
click at [891, 367] on span "ÿÿþ  " at bounding box center [957, 370] width 267 height 18
click at [786, 392] on div "Hence, using the values in Table 3 I had the following equations. ÿÿþ þþ …" at bounding box center [926, 541] width 855 height 1107
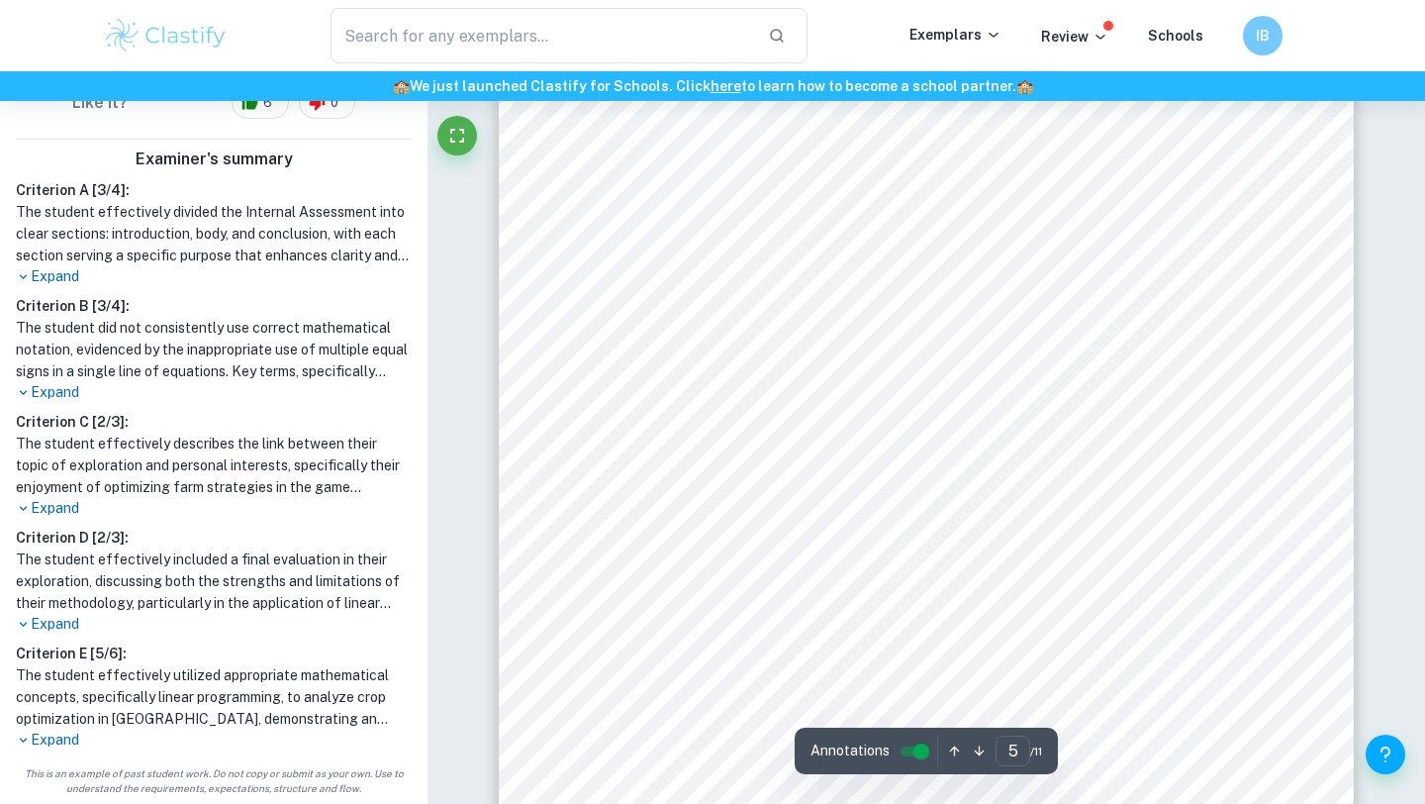
click at [786, 392] on div "Hence, using the values in Table 3 I had the following equations. ÿÿþ þþ …" at bounding box center [926, 541] width 855 height 1107
click at [789, 371] on div "Hence, using the values in Table 3 I had the following equations. ÿÿþ þþ …" at bounding box center [926, 541] width 855 height 1107
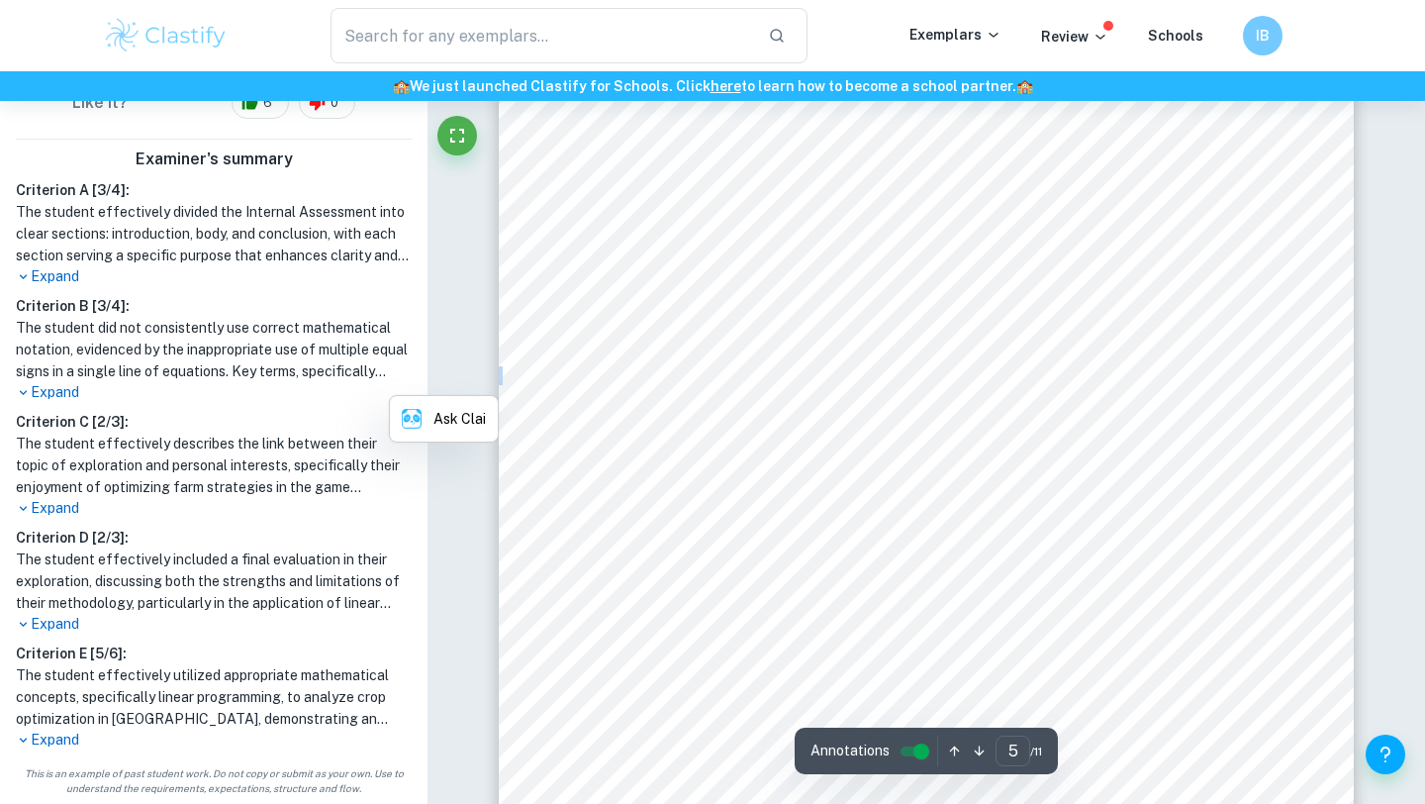
click at [799, 386] on div "Hence, using the values in Table 3 I had the following equations. ÿÿþ þþ …" at bounding box center [926, 541] width 855 height 1107
drag, startPoint x: 799, startPoint y: 386, endPoint x: 734, endPoint y: 302, distance: 106.5
click at [735, 305] on div "Hence, using the values in Table 3 I had the following equations. ÿÿþ þþ …" at bounding box center [926, 541] width 855 height 1107
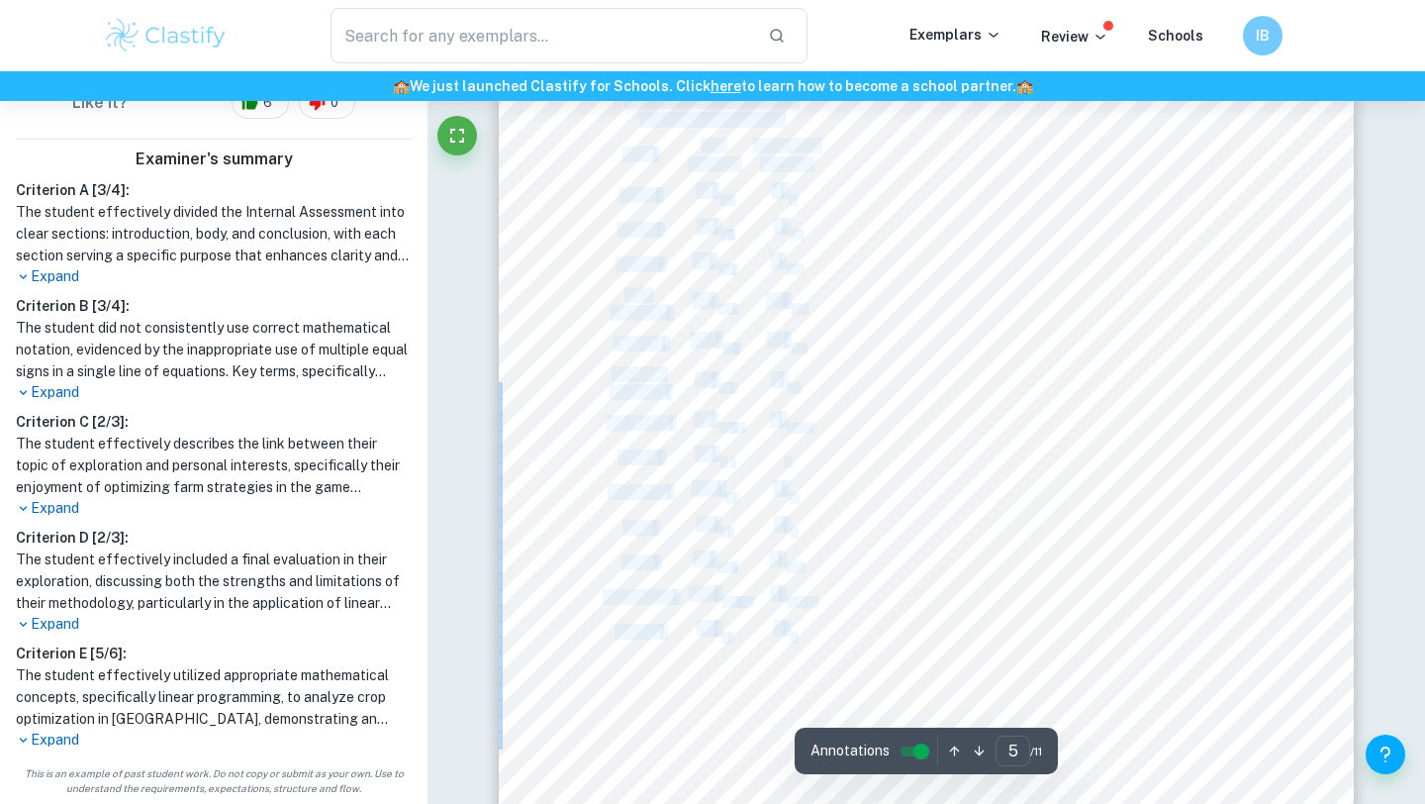
click at [734, 302] on div "Hence, using the values in Table 3 I had the following equations. ÿÿþ þþ …" at bounding box center [926, 541] width 855 height 1107
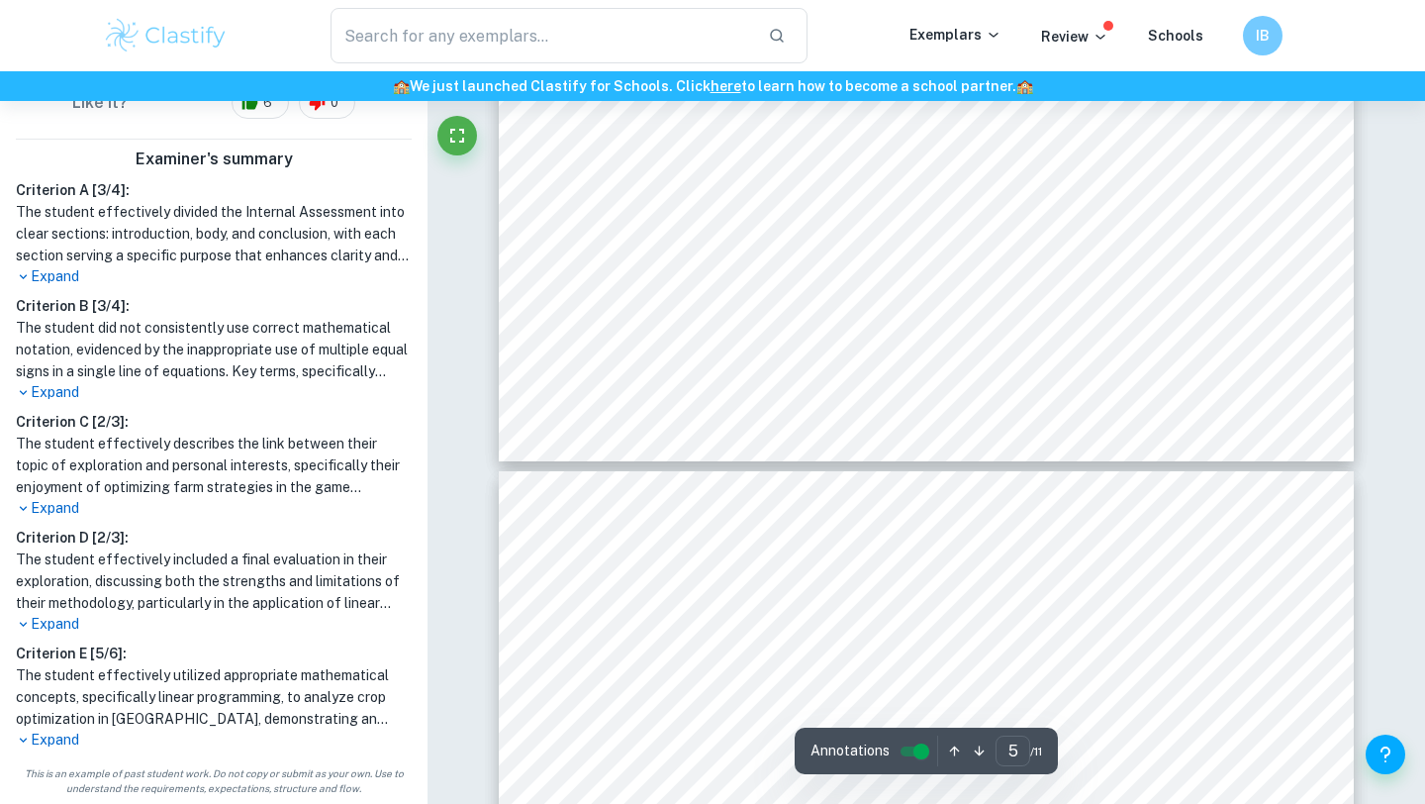
scroll to position [5373, 0]
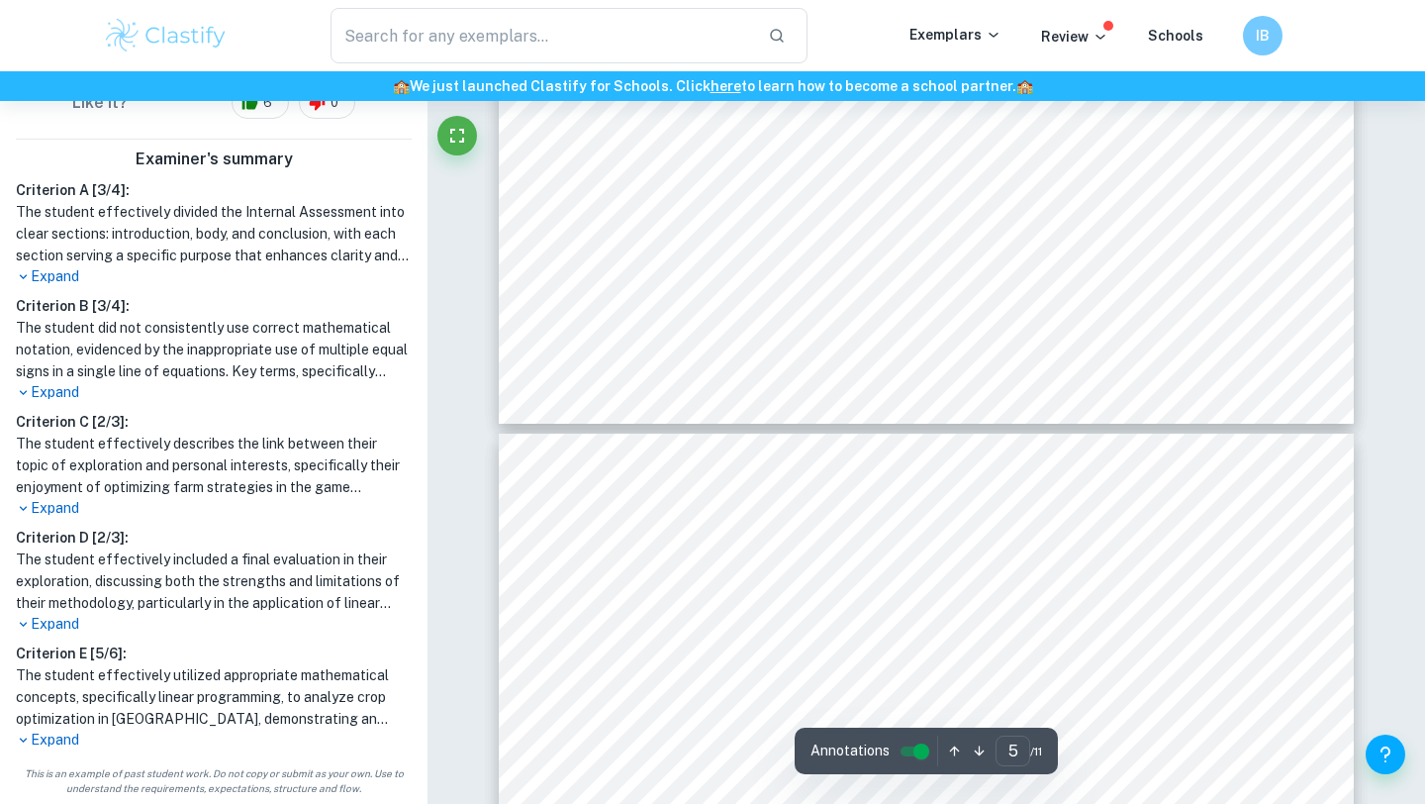
type input "6"
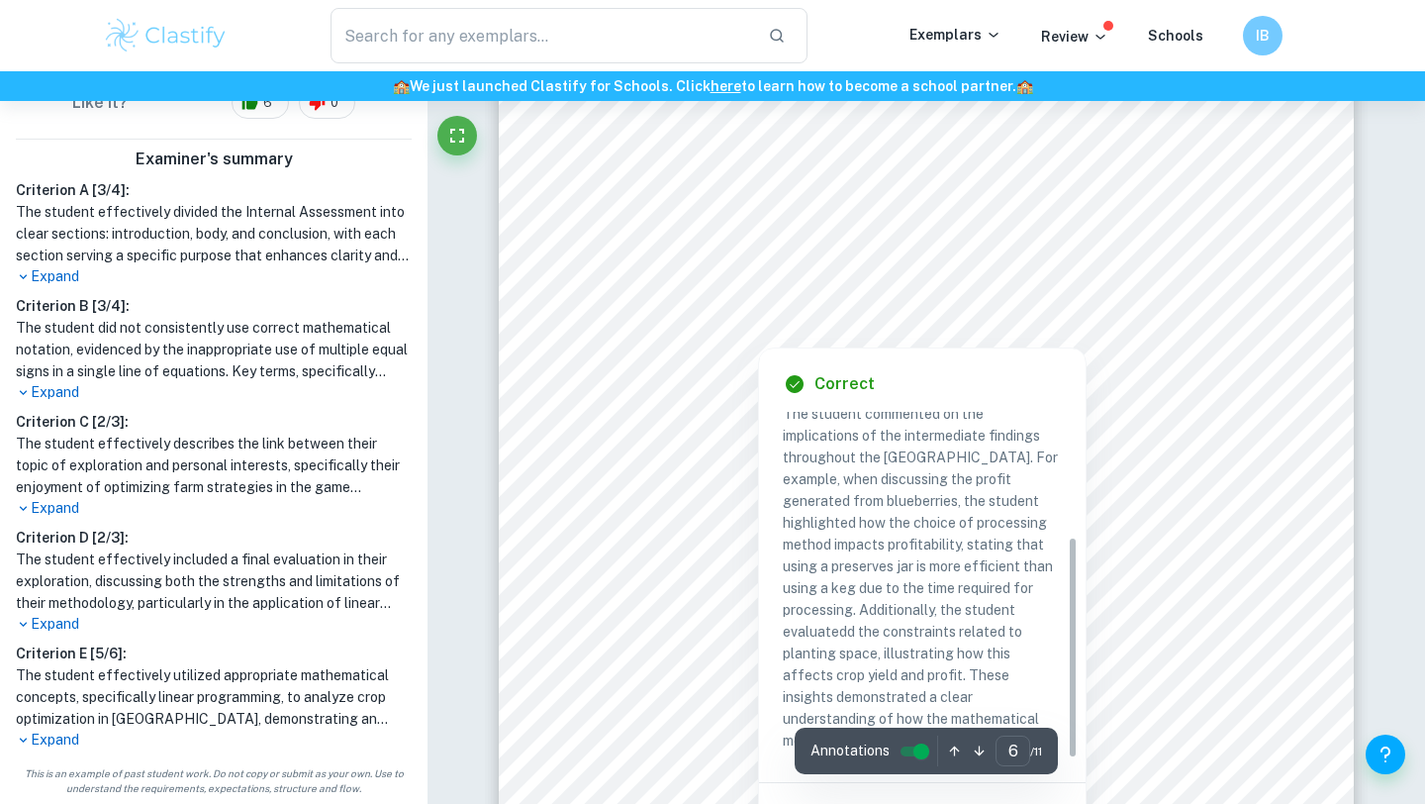
scroll to position [6002, 0]
click at [1080, 349] on div "Correct Criterion D Comments on the implications of the intermediate findings a…" at bounding box center [922, 596] width 327 height 502
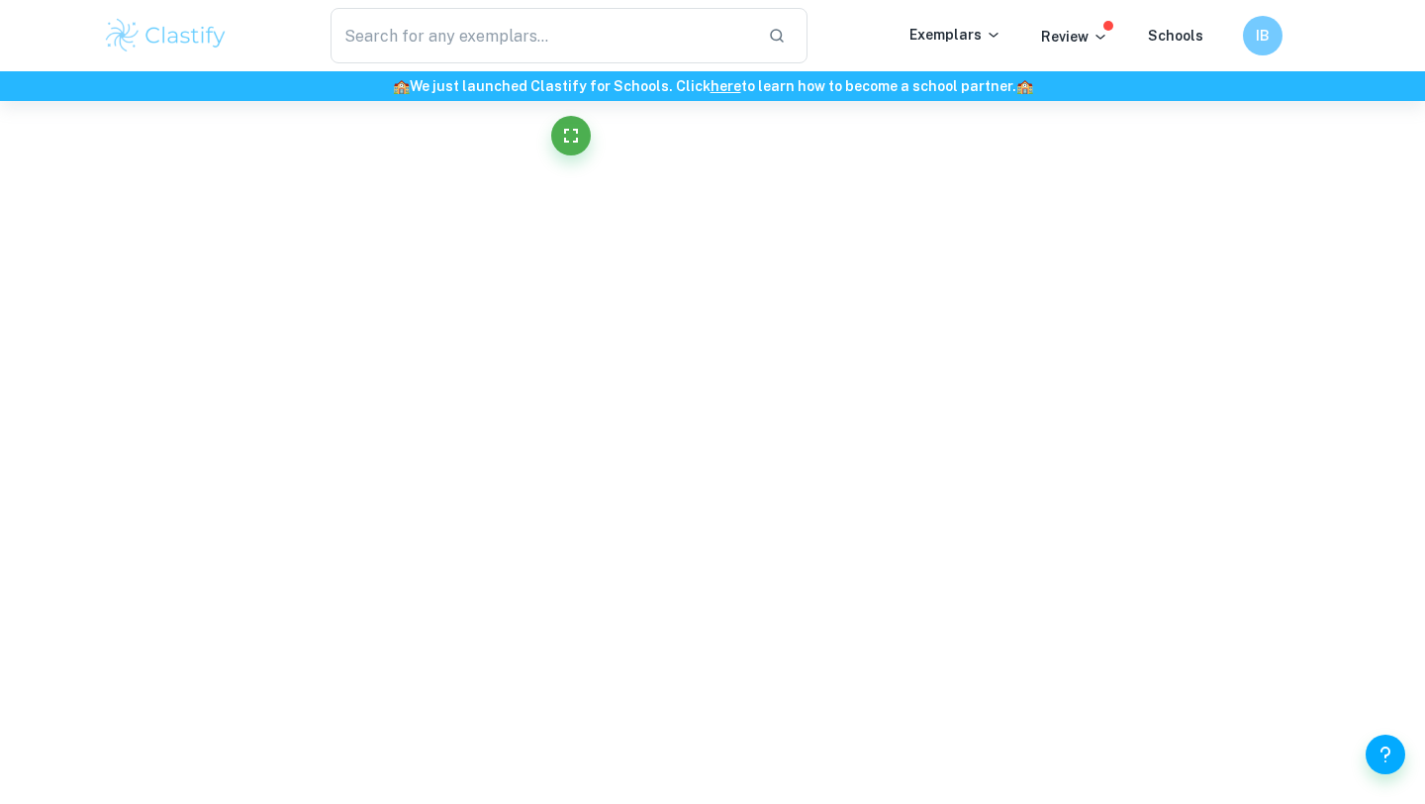
scroll to position [0, 0]
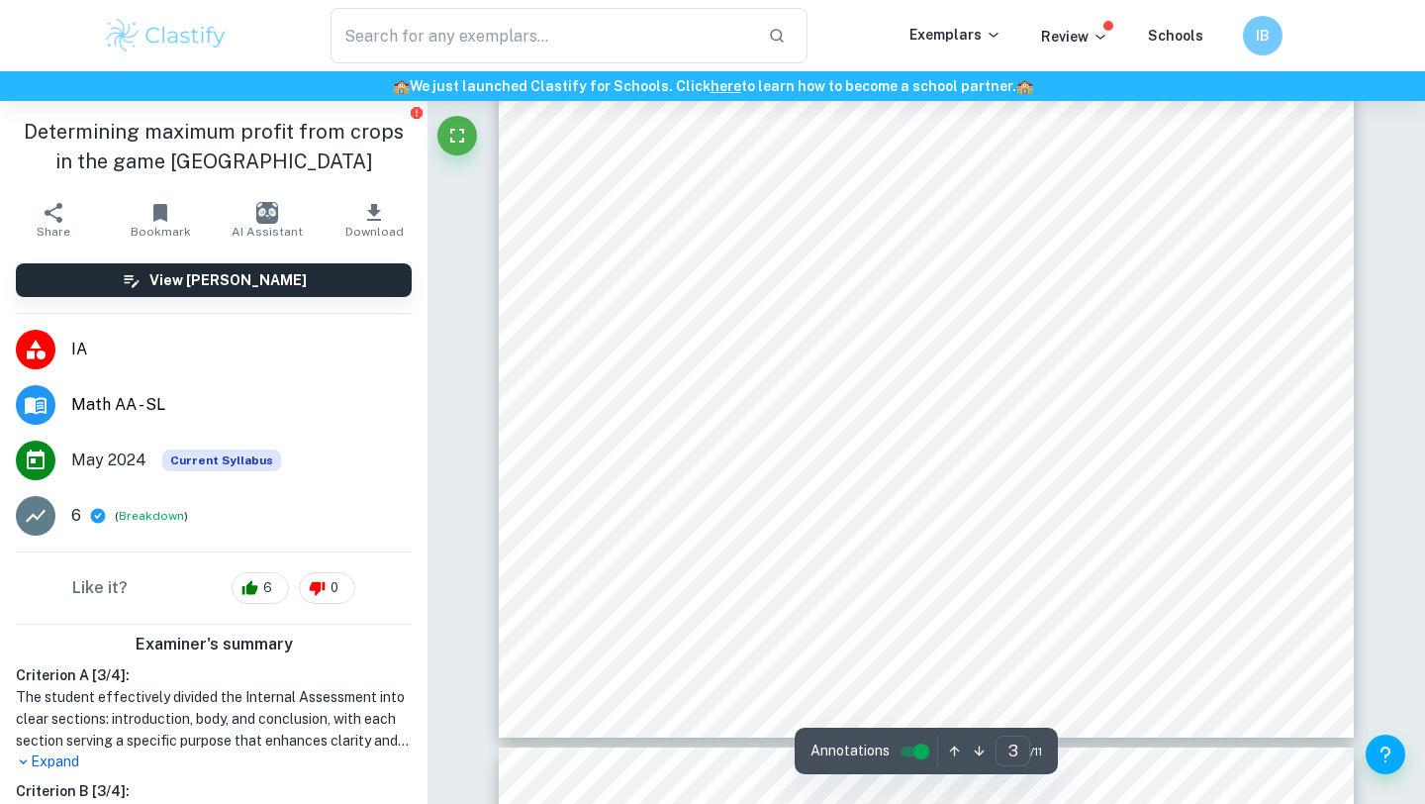
scroll to position [2872, 0]
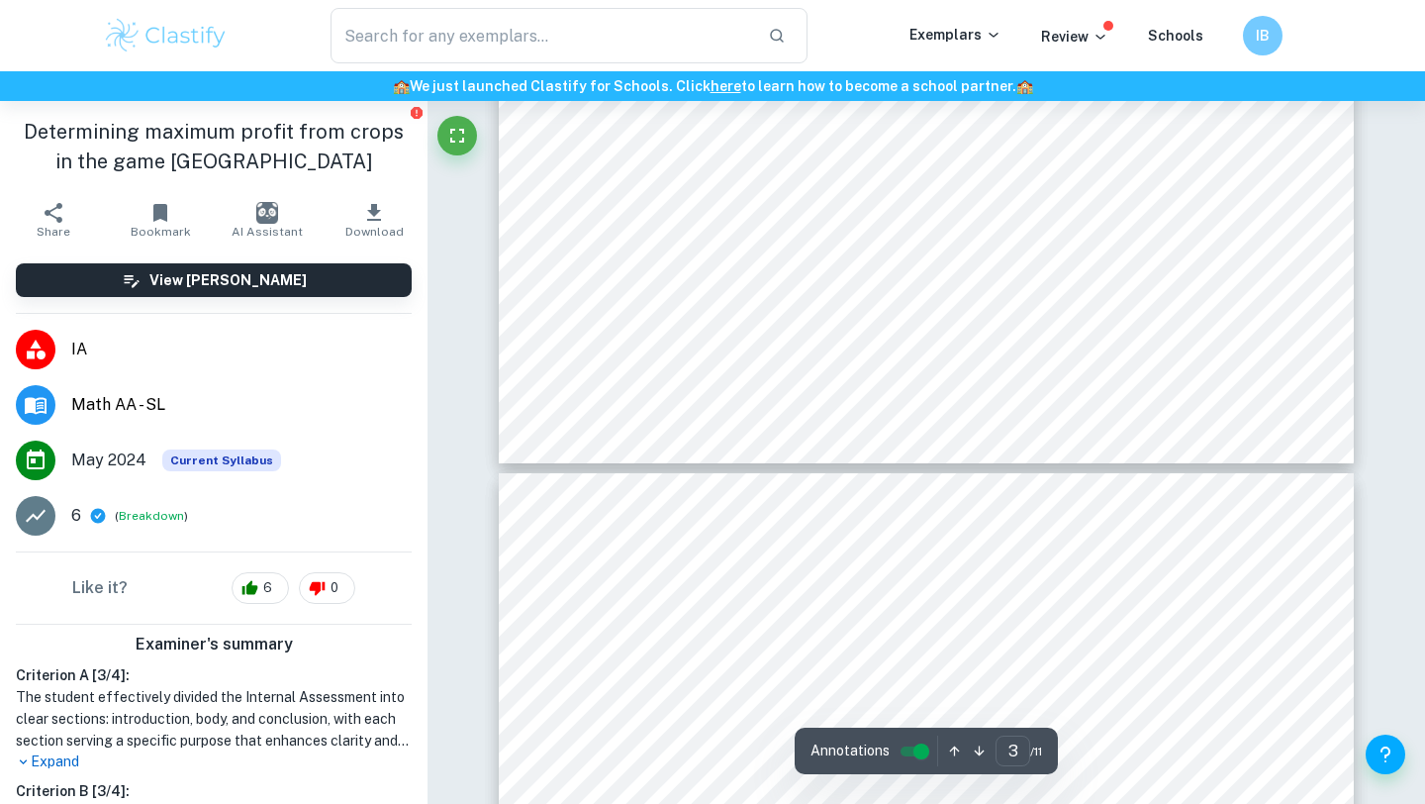
type input "4"
